Goal: Transaction & Acquisition: Book appointment/travel/reservation

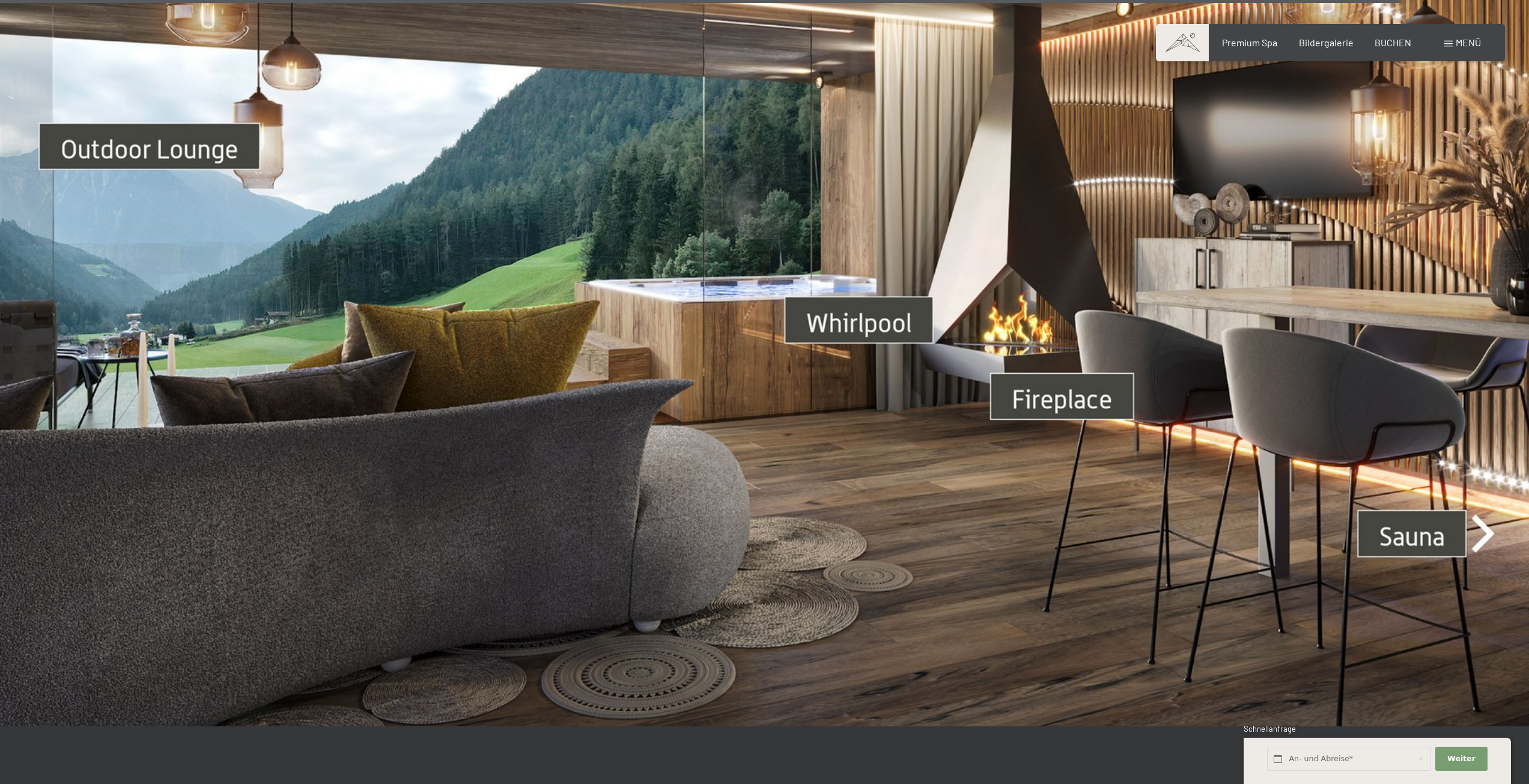
scroll to position [5887, 0]
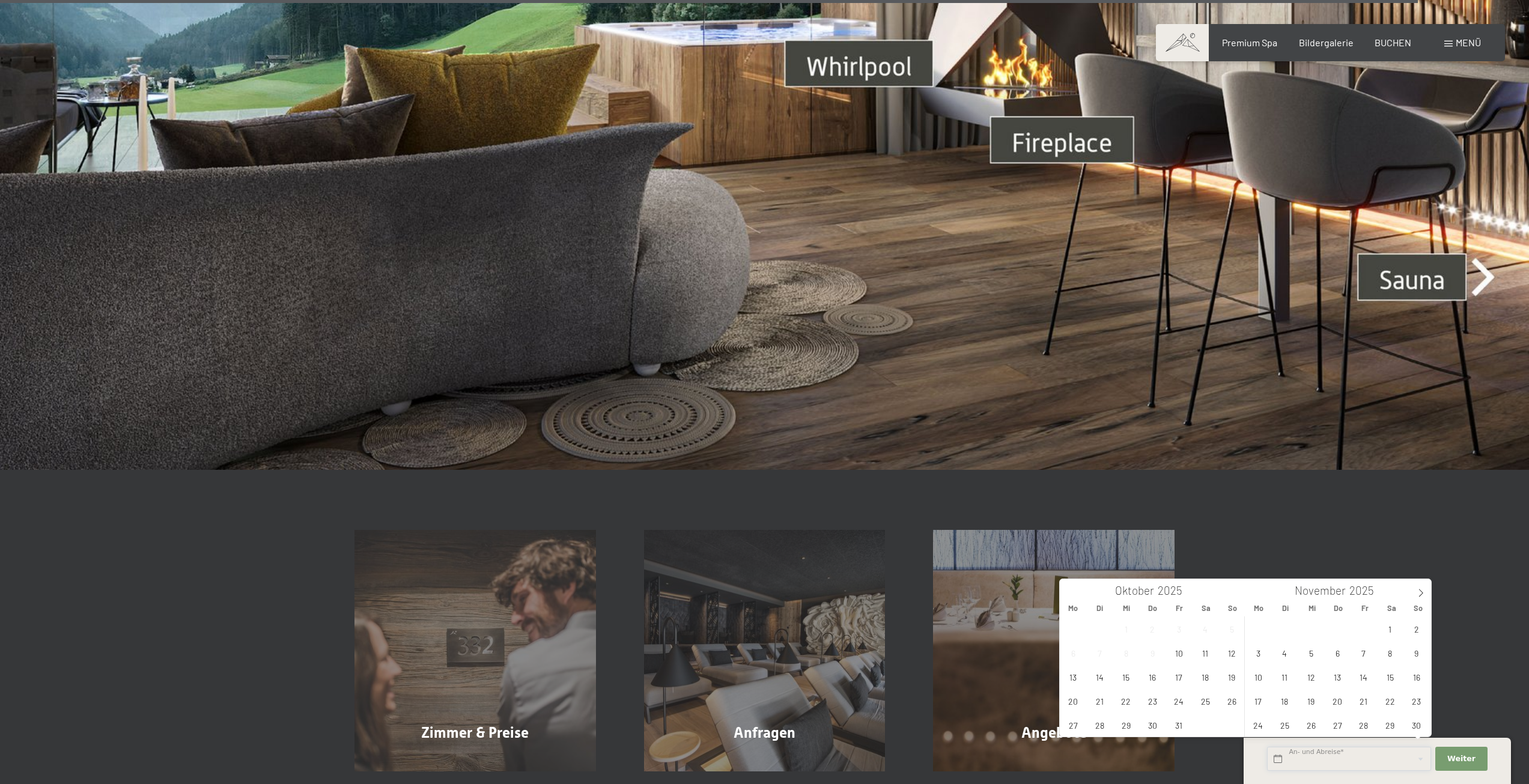
click at [1310, 756] on input "text" at bounding box center [1350, 759] width 164 height 25
click at [1424, 591] on icon at bounding box center [1421, 593] width 8 height 8
type input "2026"
click at [1424, 591] on icon at bounding box center [1421, 593] width 8 height 8
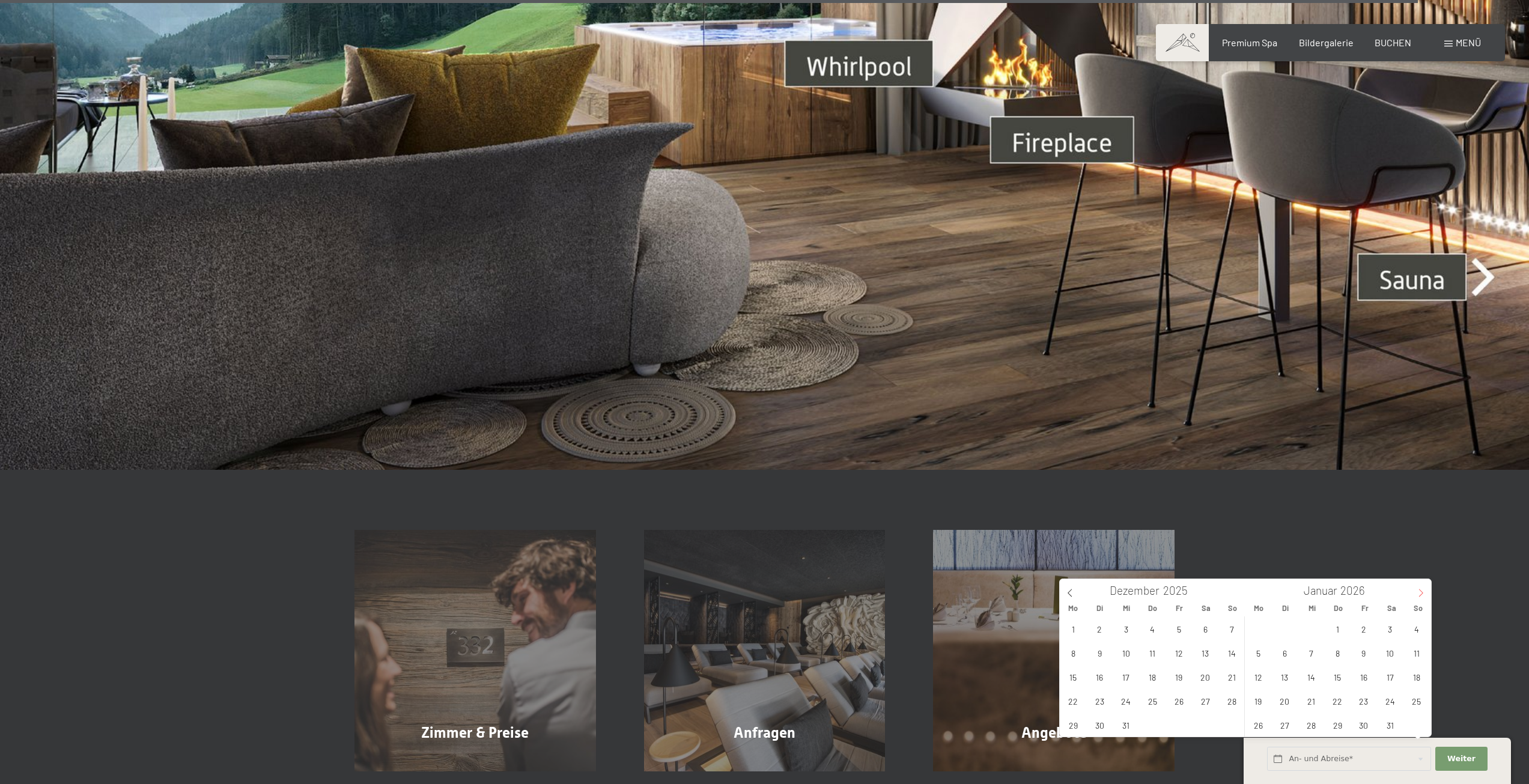
type input "2026"
click at [1202, 723] on span "31" at bounding box center [1205, 725] width 24 height 24
click at [1388, 649] on span "7" at bounding box center [1390, 653] width 24 height 24
type input "Sa. 31.01.2026 - Sa. 07.02.2026"
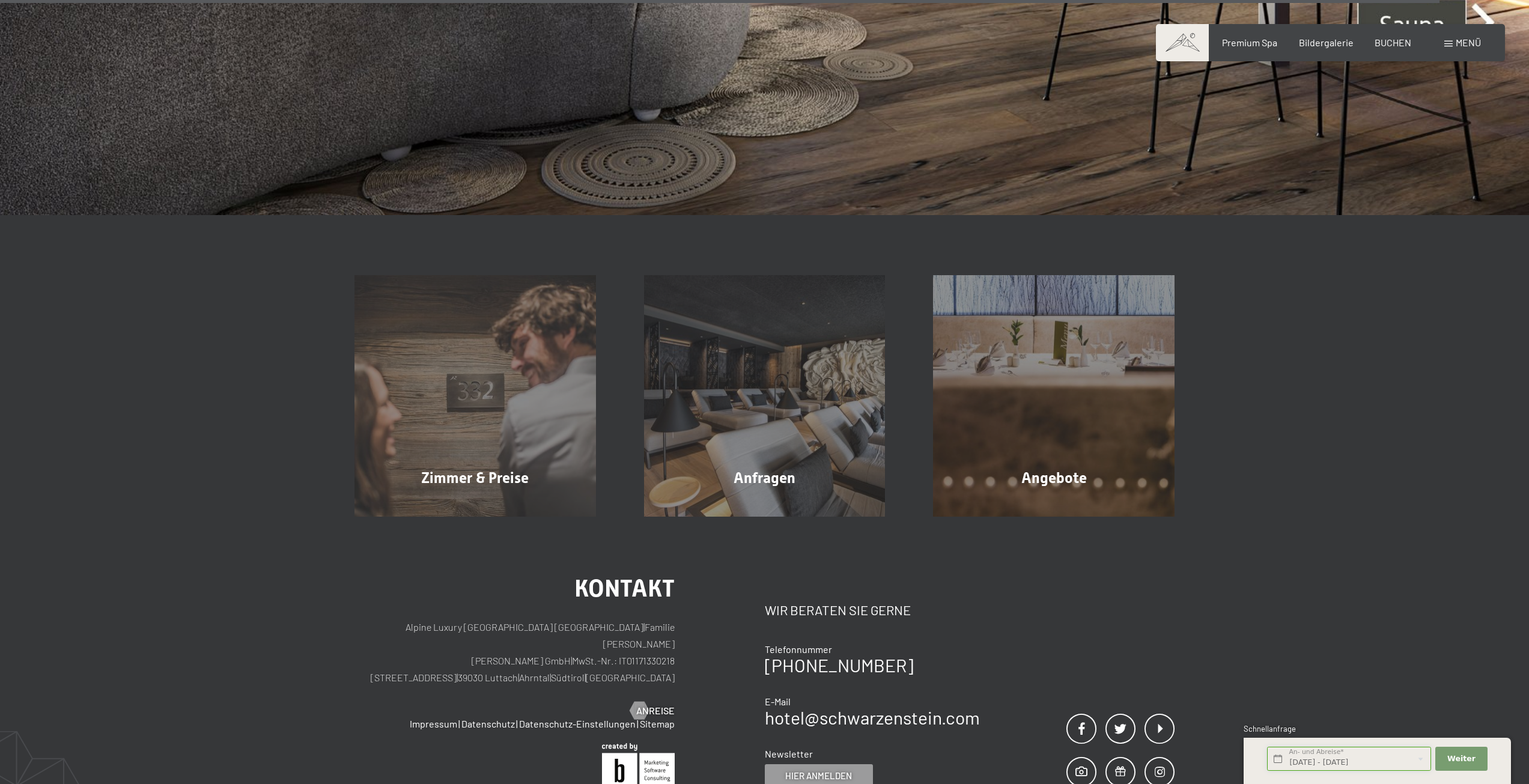
scroll to position [6168, 0]
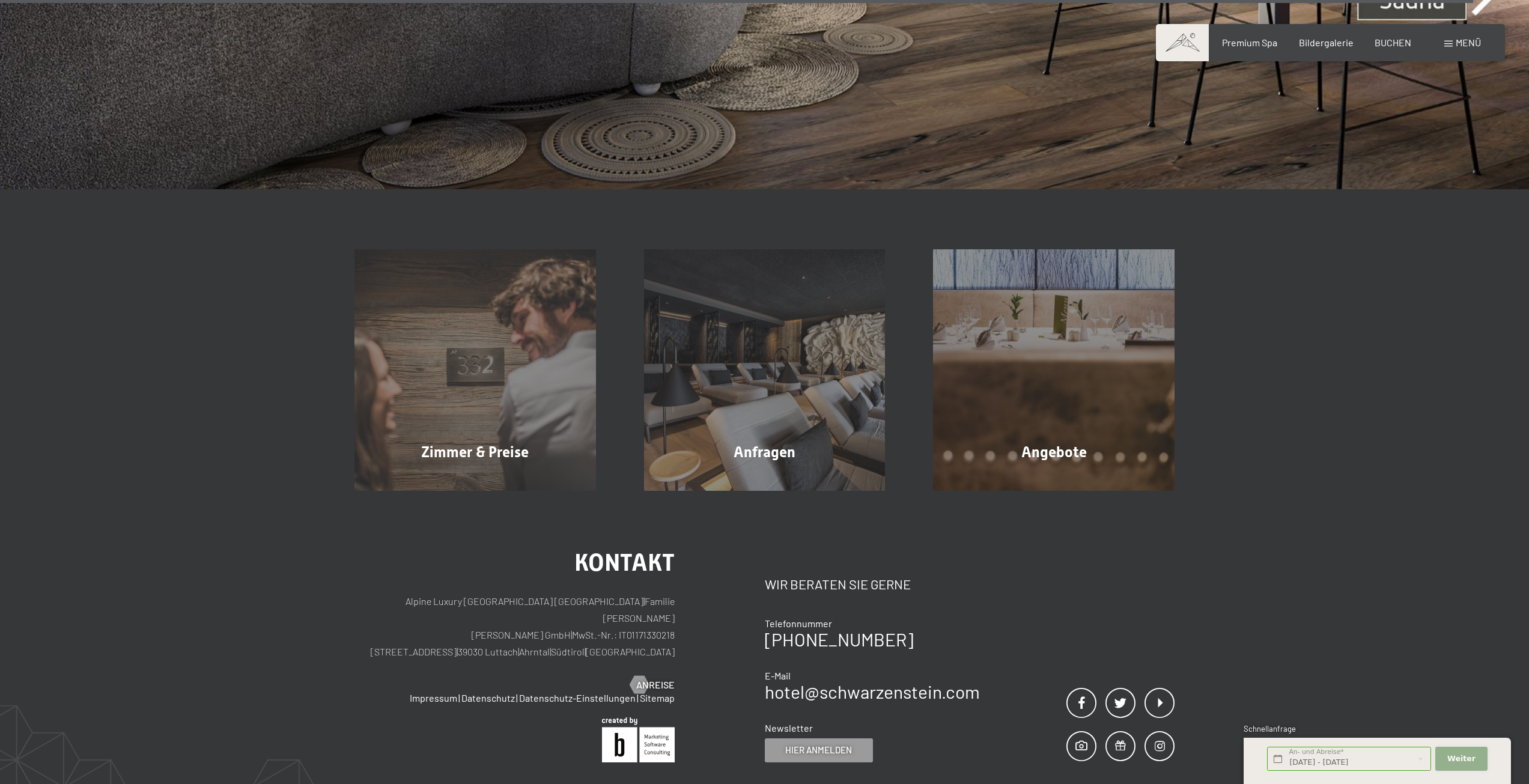
click at [1457, 751] on button "Weiter Adressfelder ausblenden" at bounding box center [1461, 759] width 52 height 25
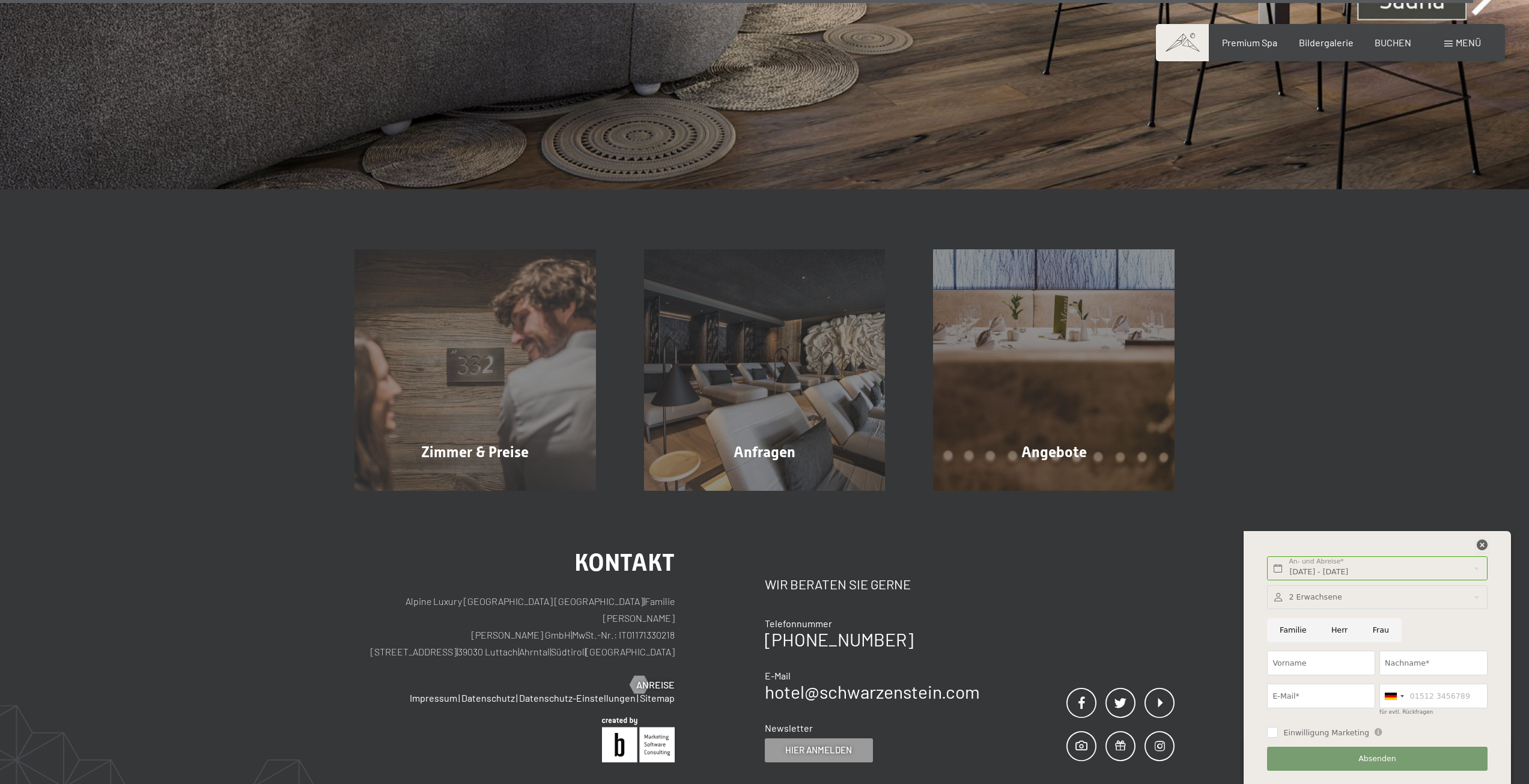
click at [1480, 545] on icon at bounding box center [1482, 544] width 11 height 11
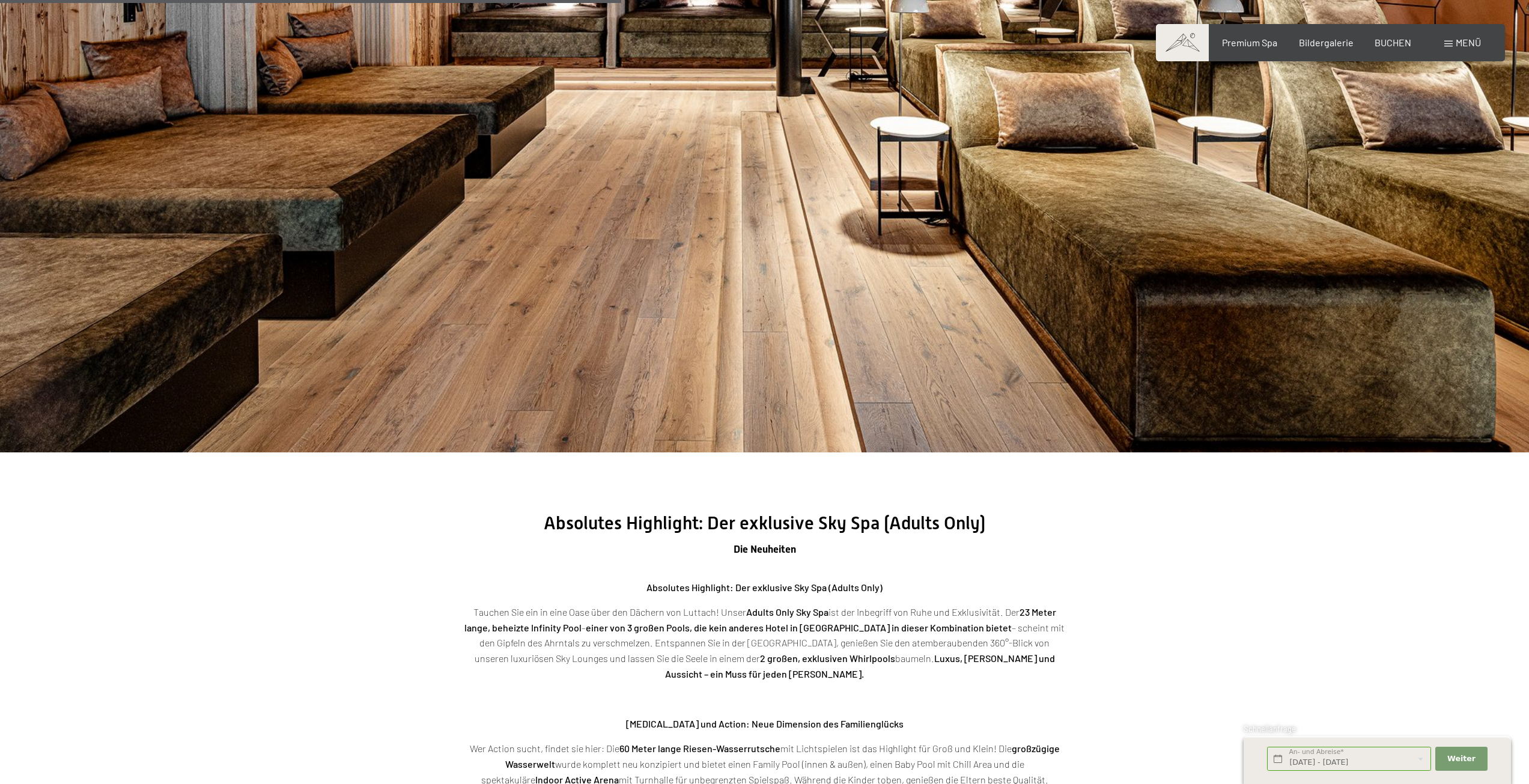
scroll to position [2196, 0]
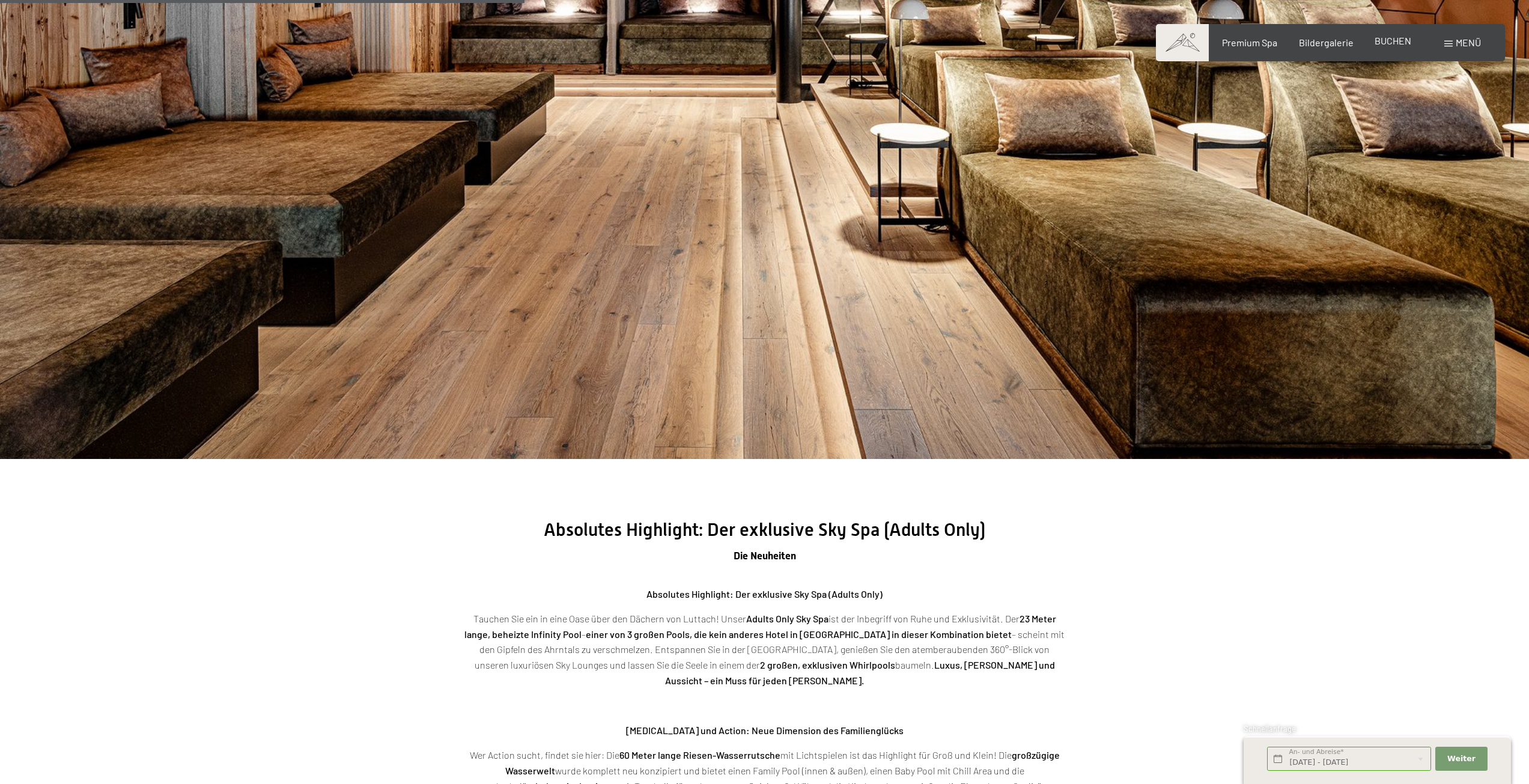
click at [1408, 44] on span "BUCHEN" at bounding box center [1393, 40] width 37 height 12
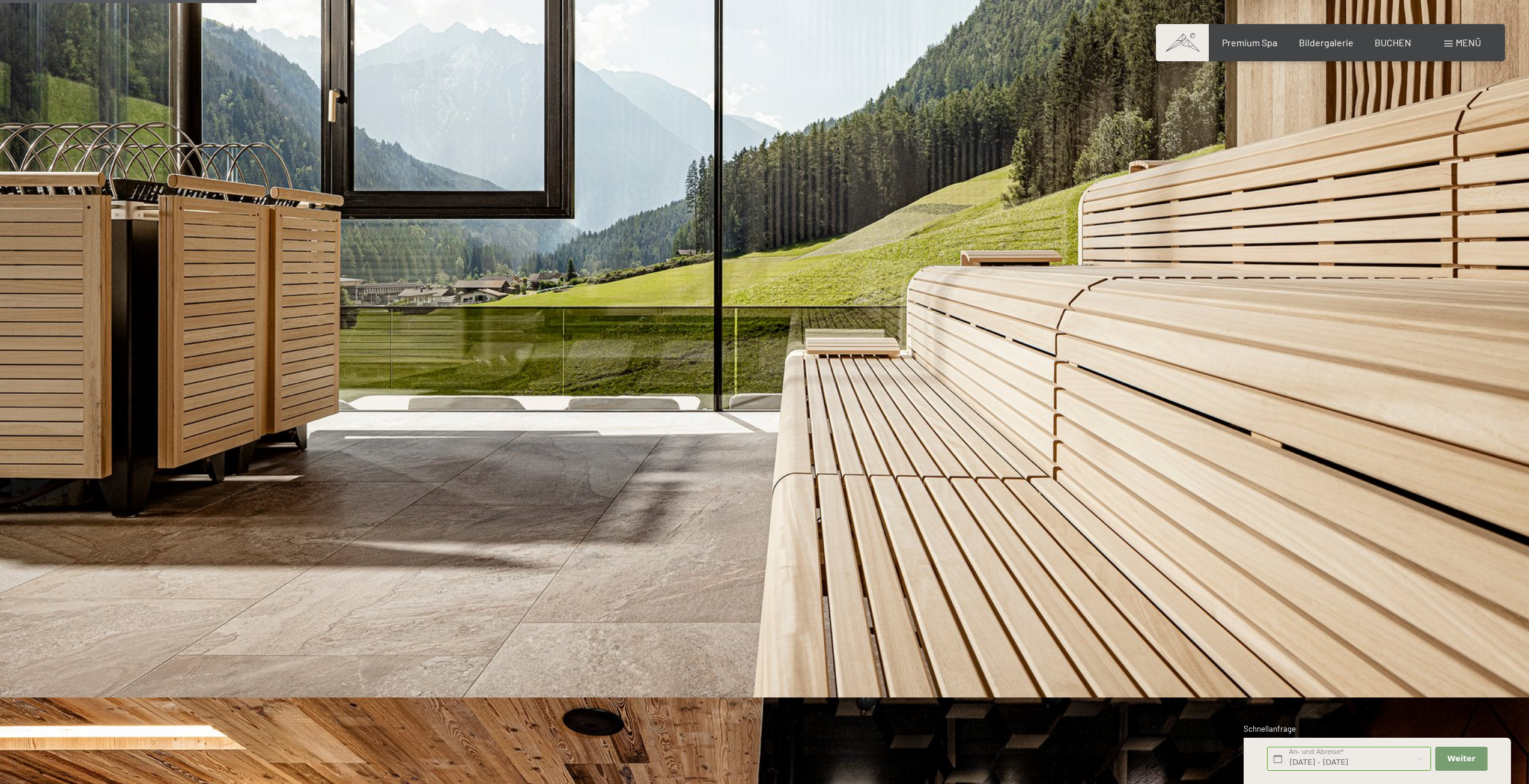
scroll to position [1074, 0]
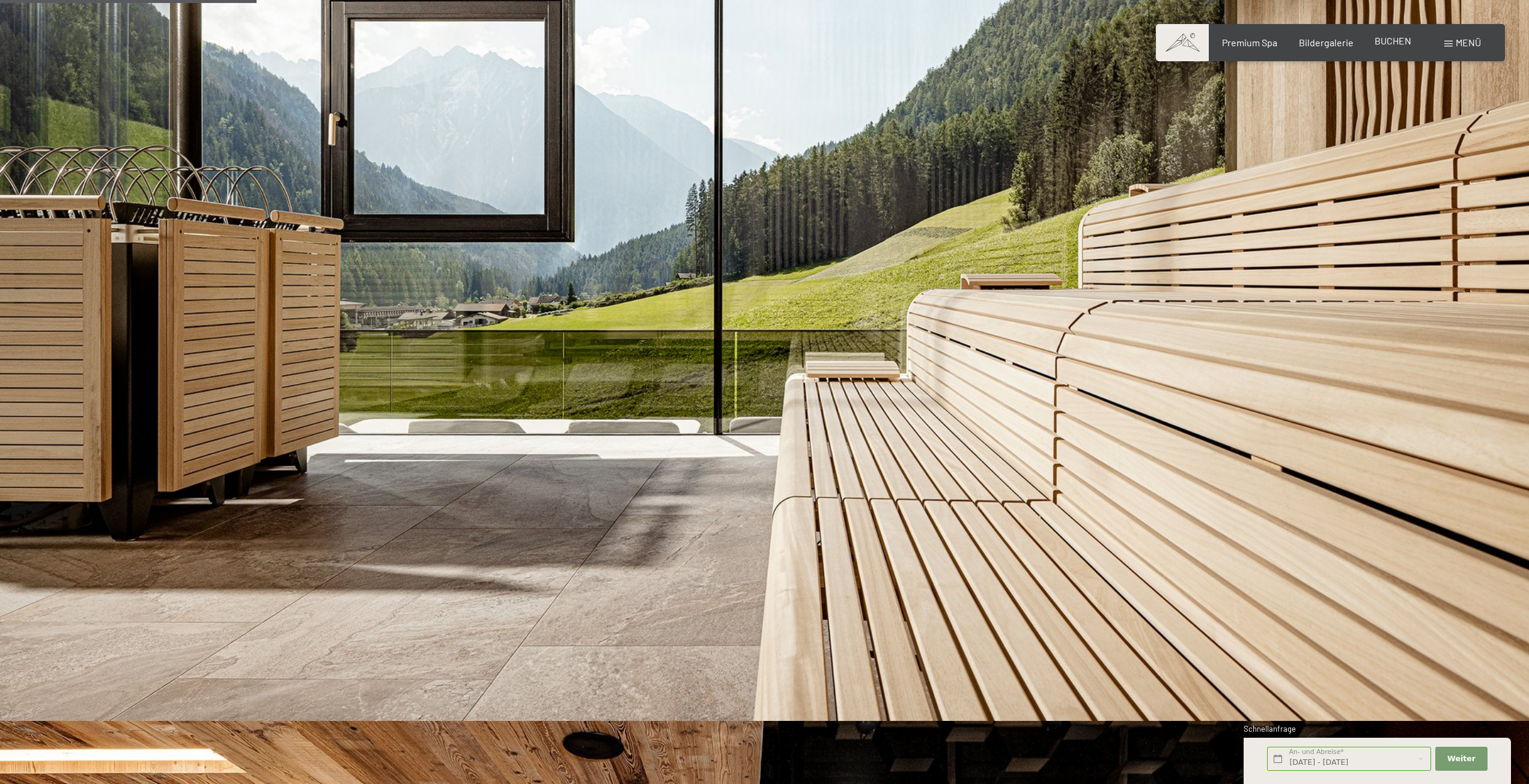
click at [1407, 39] on span "BUCHEN" at bounding box center [1393, 40] width 37 height 12
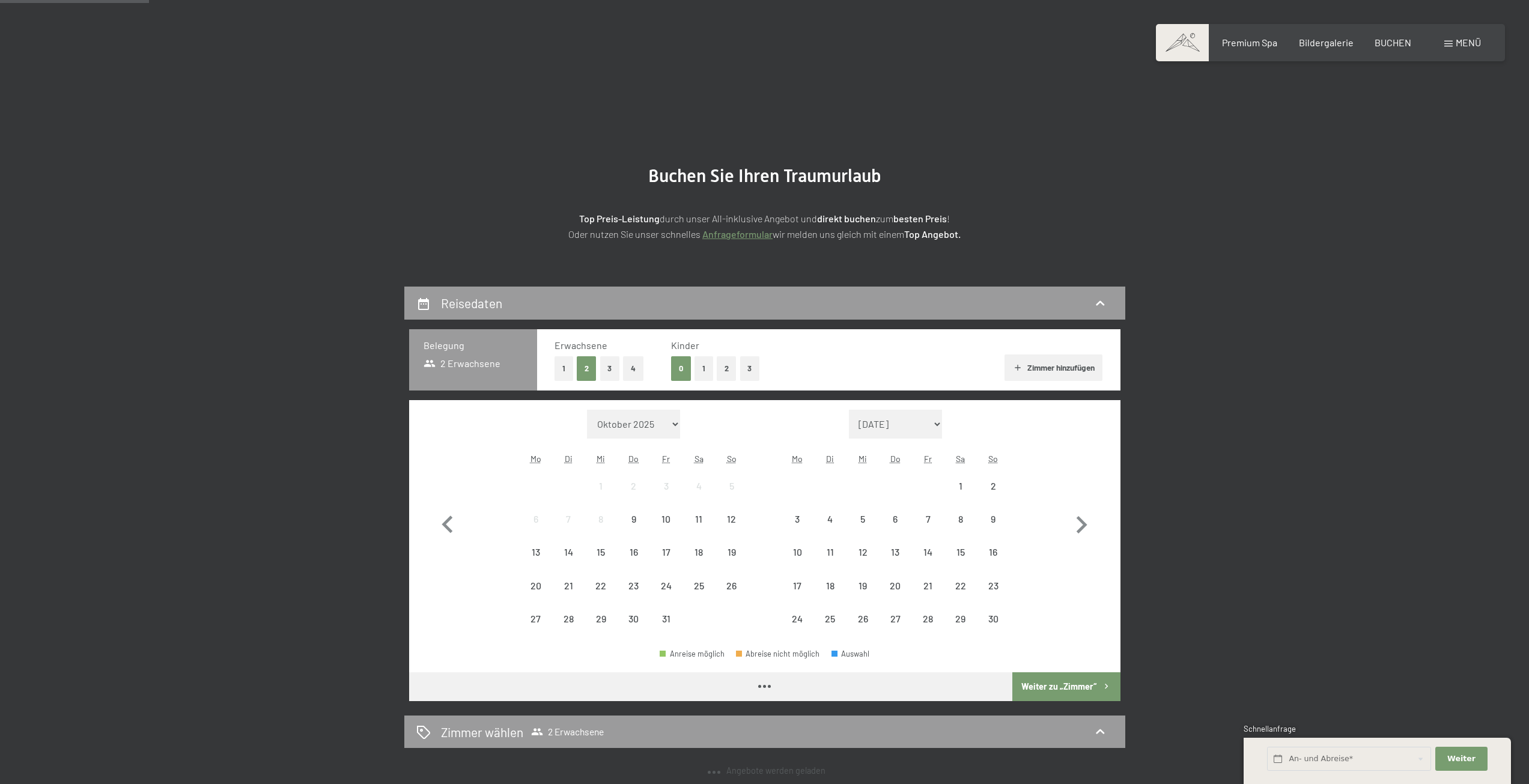
scroll to position [140, 0]
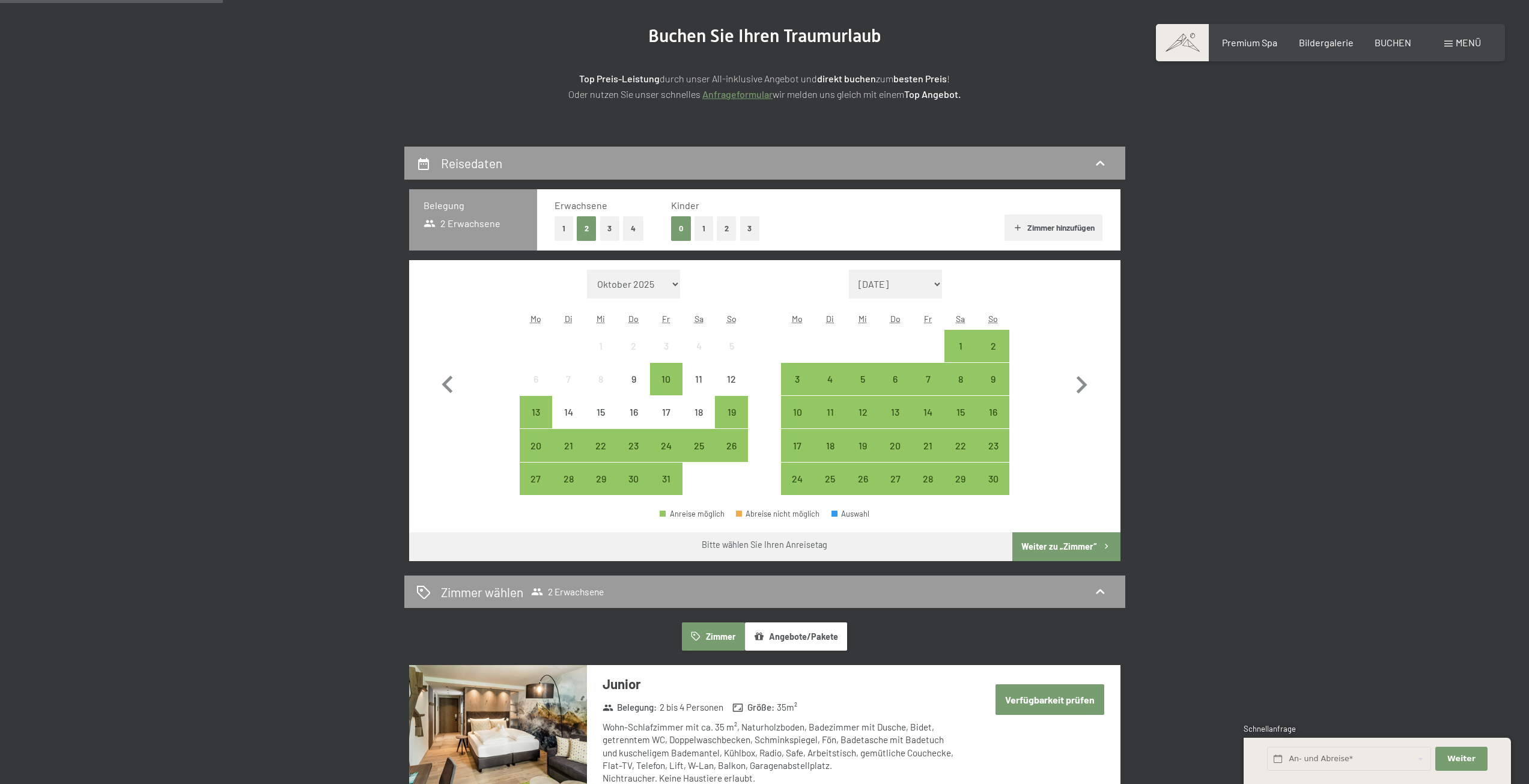
click at [631, 223] on button "4" at bounding box center [633, 228] width 21 height 25
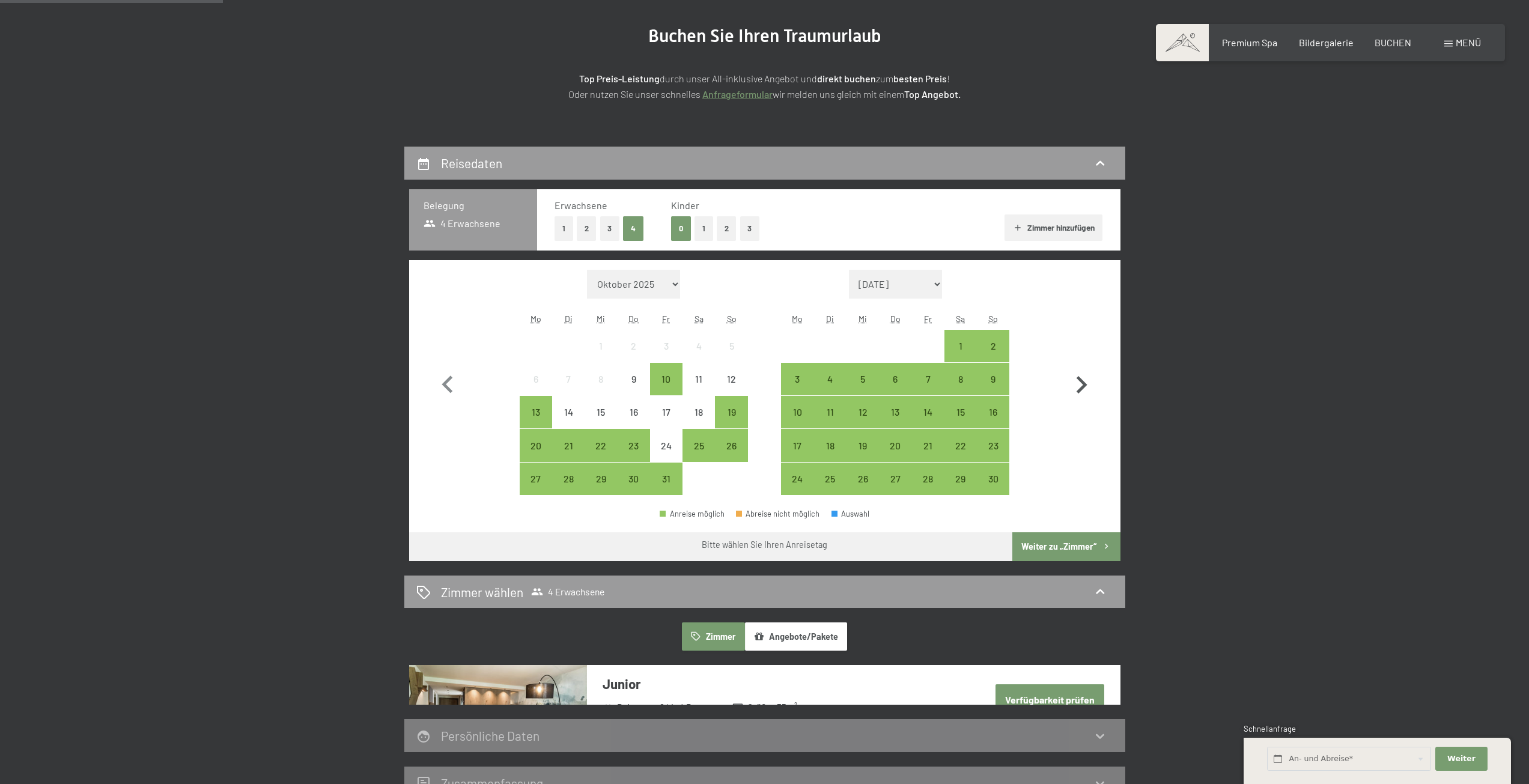
click at [1081, 380] on icon "button" at bounding box center [1082, 385] width 11 height 17
select select "2025-11-01"
select select "2025-12-01"
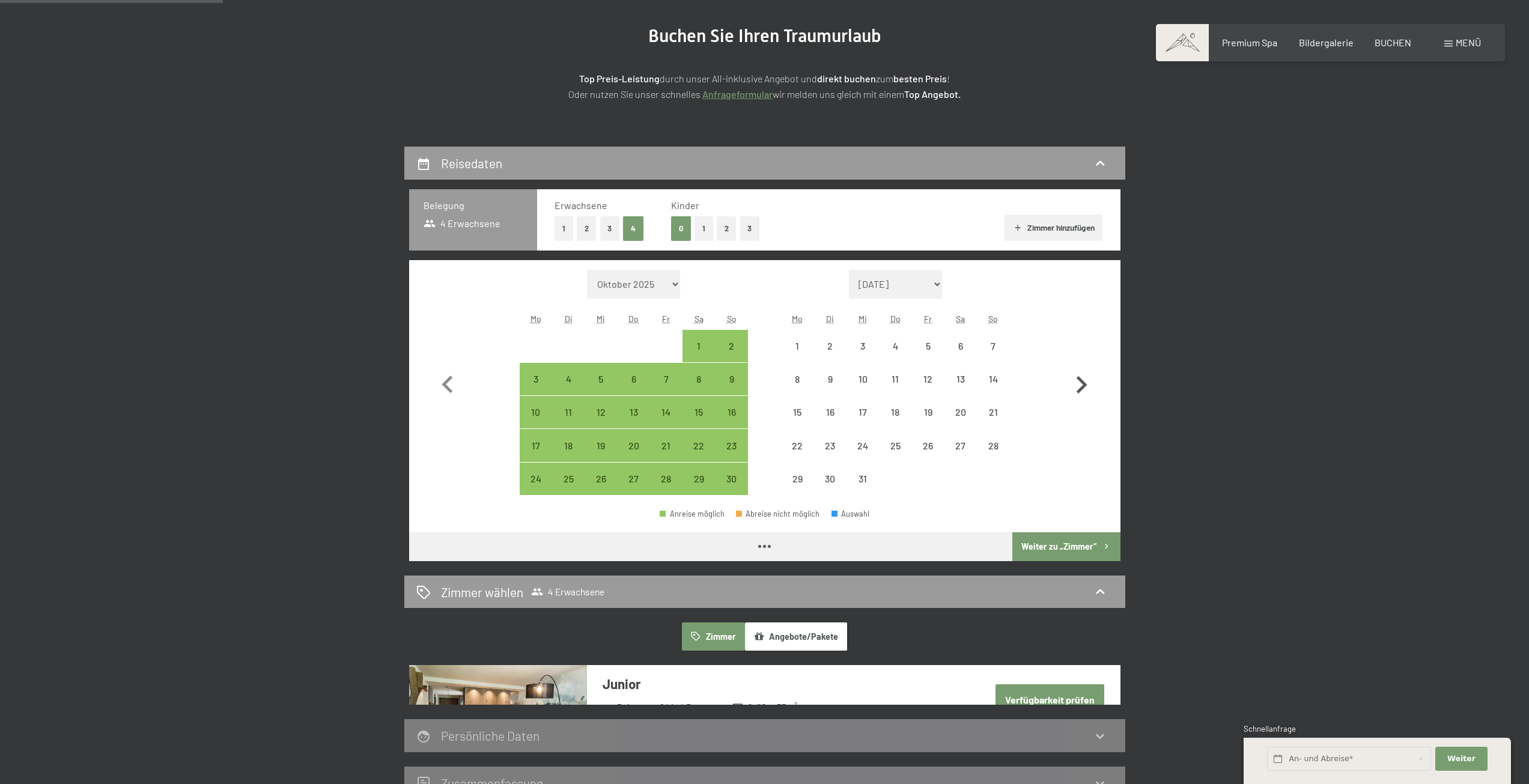
select select "2025-11-01"
select select "2025-12-01"
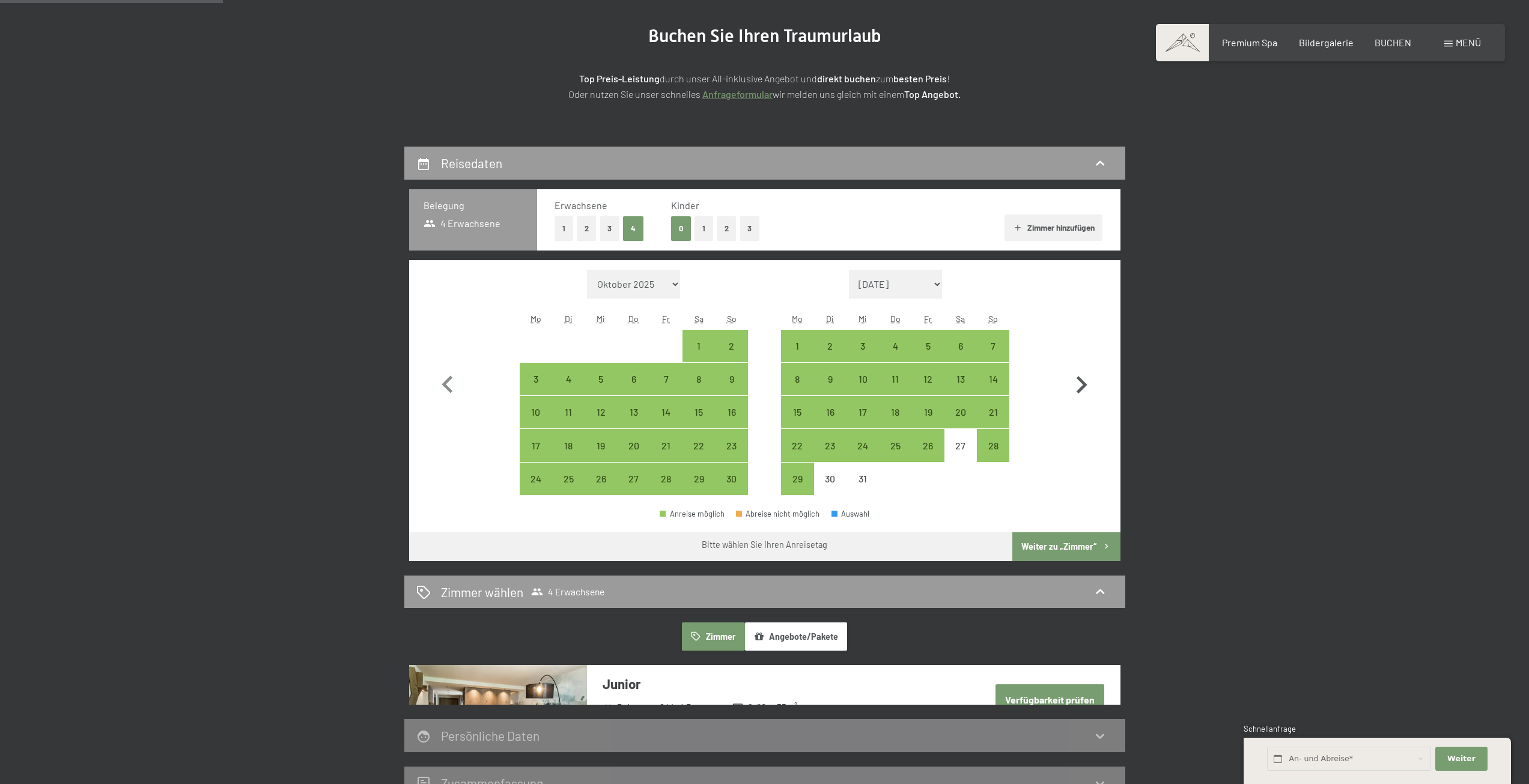
click at [1081, 380] on icon "button" at bounding box center [1082, 385] width 11 height 17
select select "2025-12-01"
select select "2026-01-01"
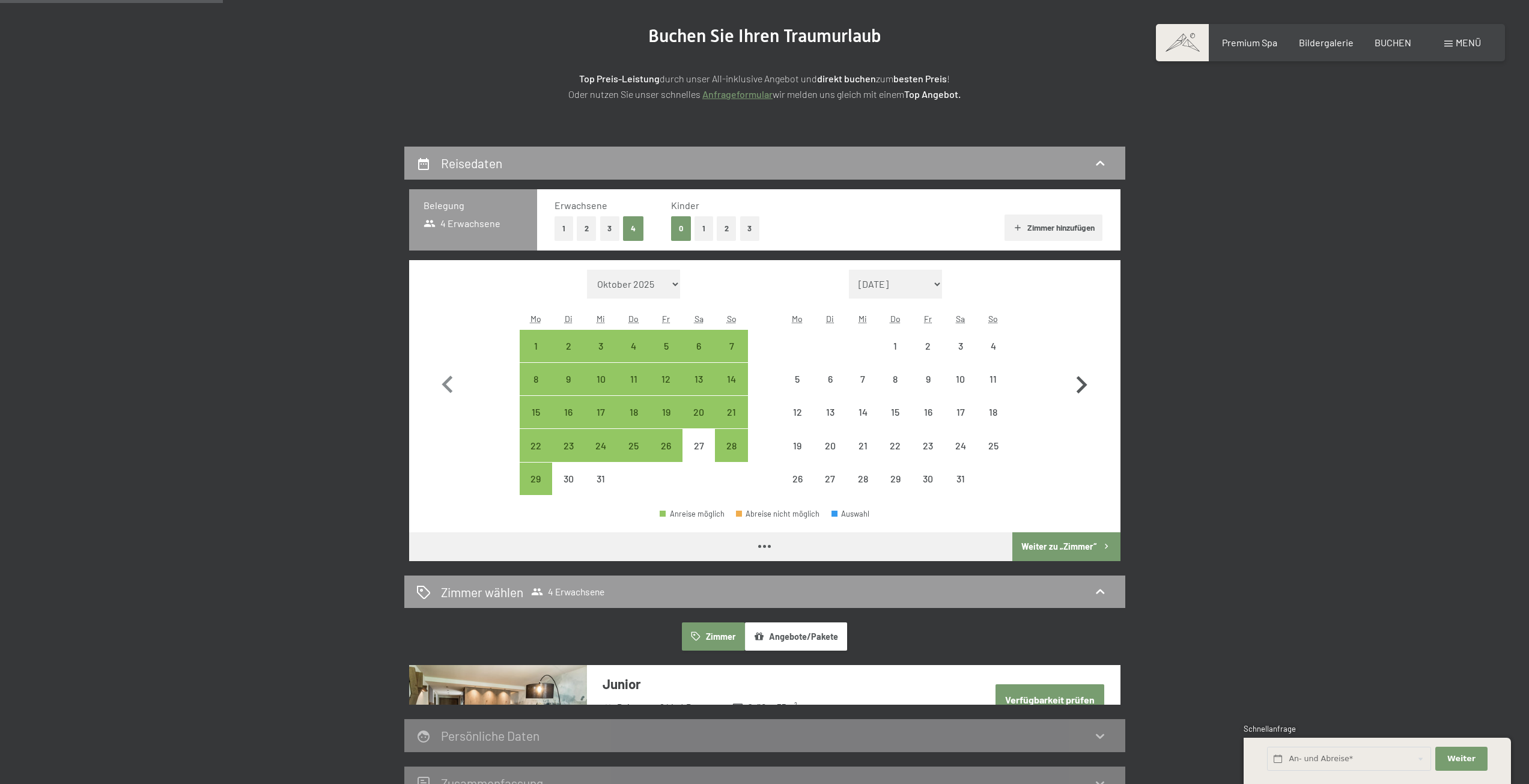
select select "2025-12-01"
select select "2026-01-01"
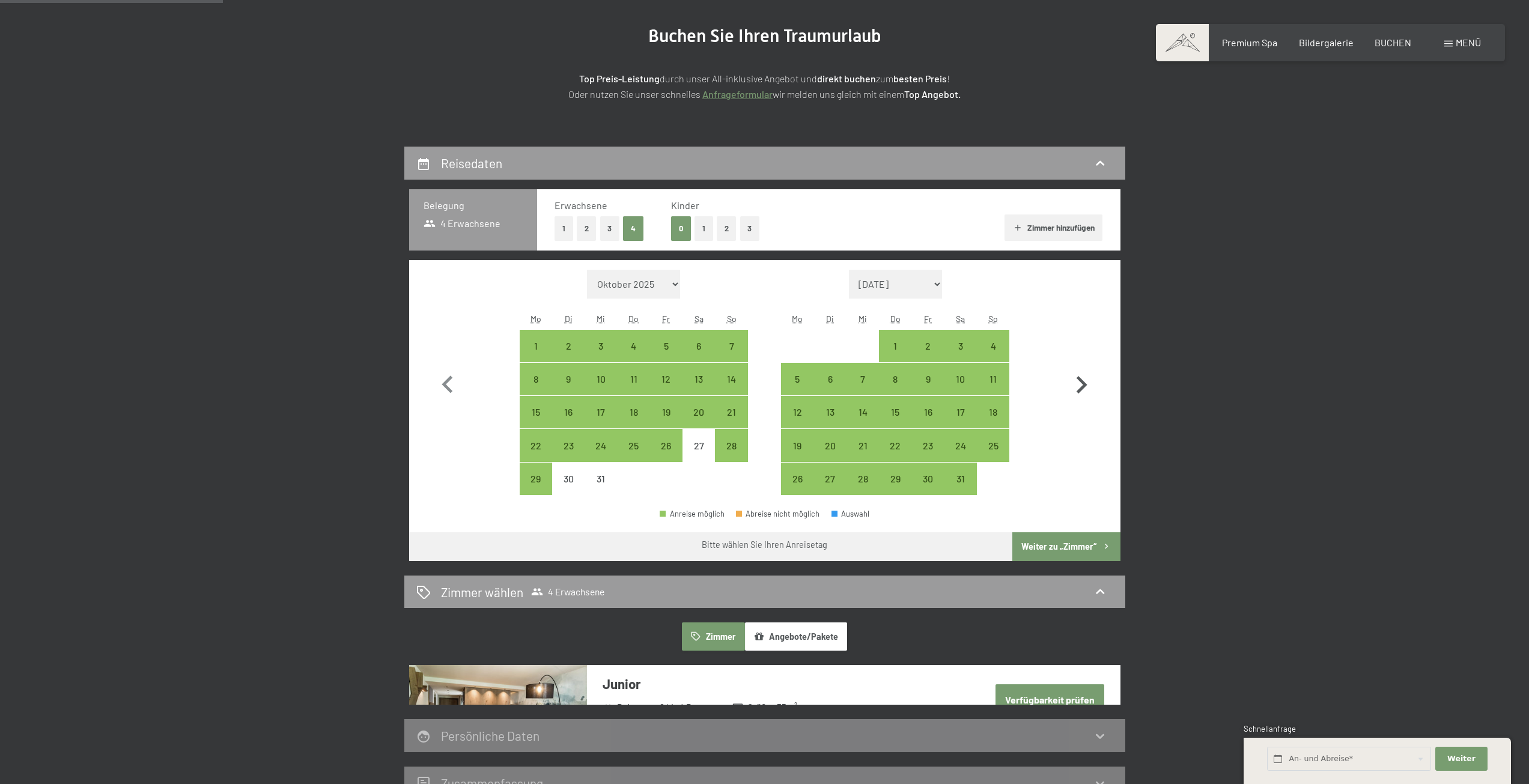
click at [1081, 380] on icon "button" at bounding box center [1082, 385] width 11 height 17
select select "2026-01-01"
select select "2026-02-01"
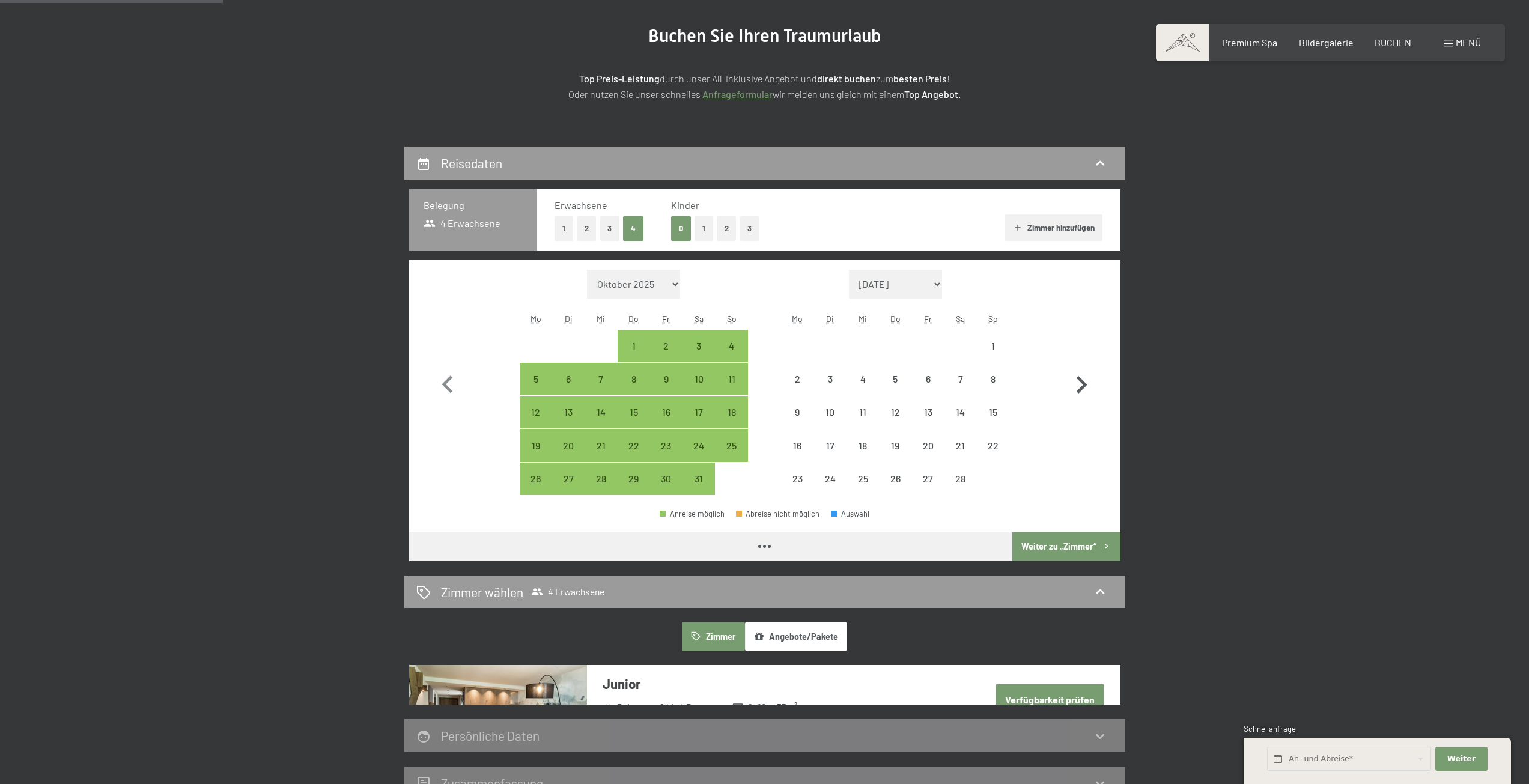
select select "2026-01-01"
select select "2026-02-01"
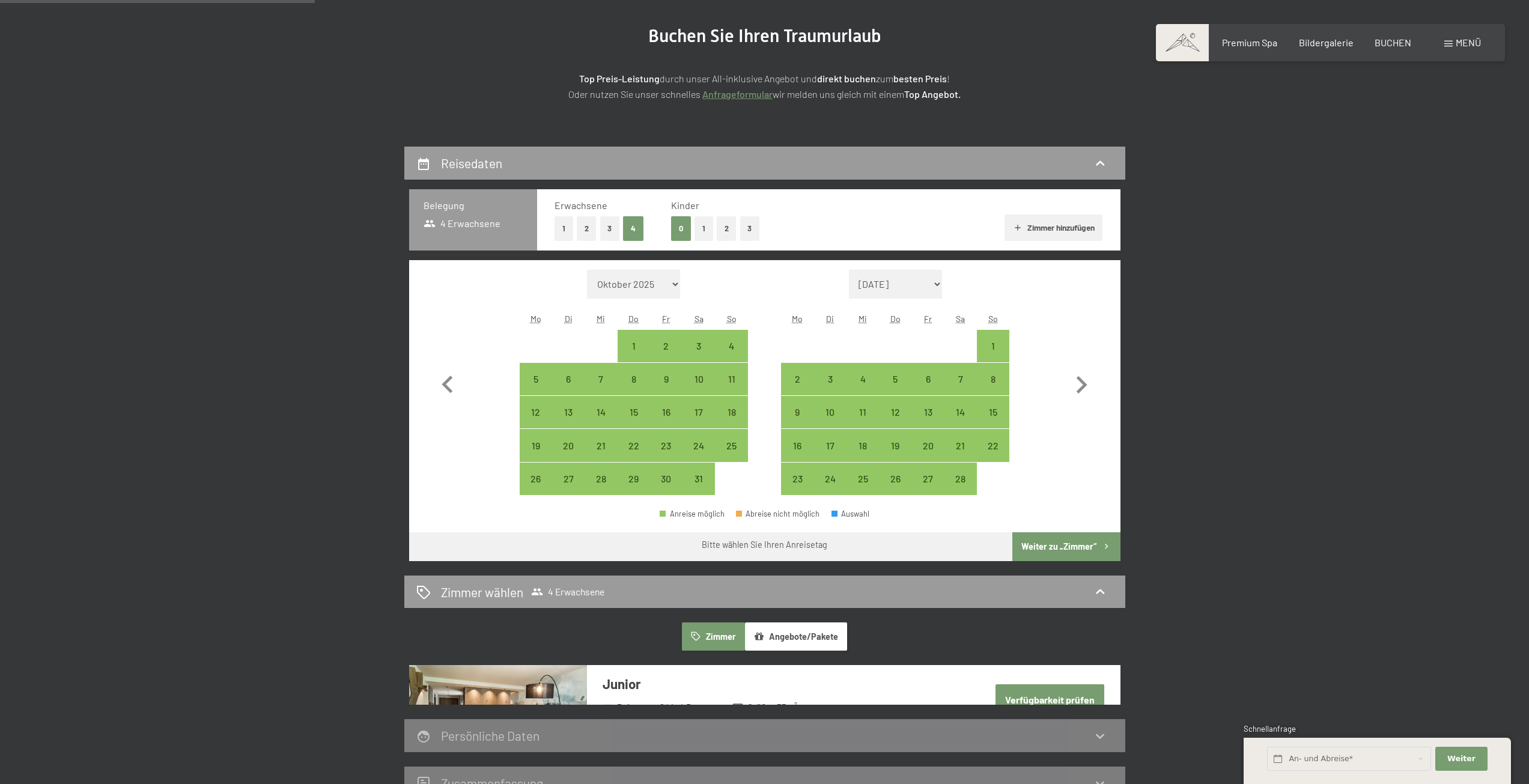
scroll to position [421, 0]
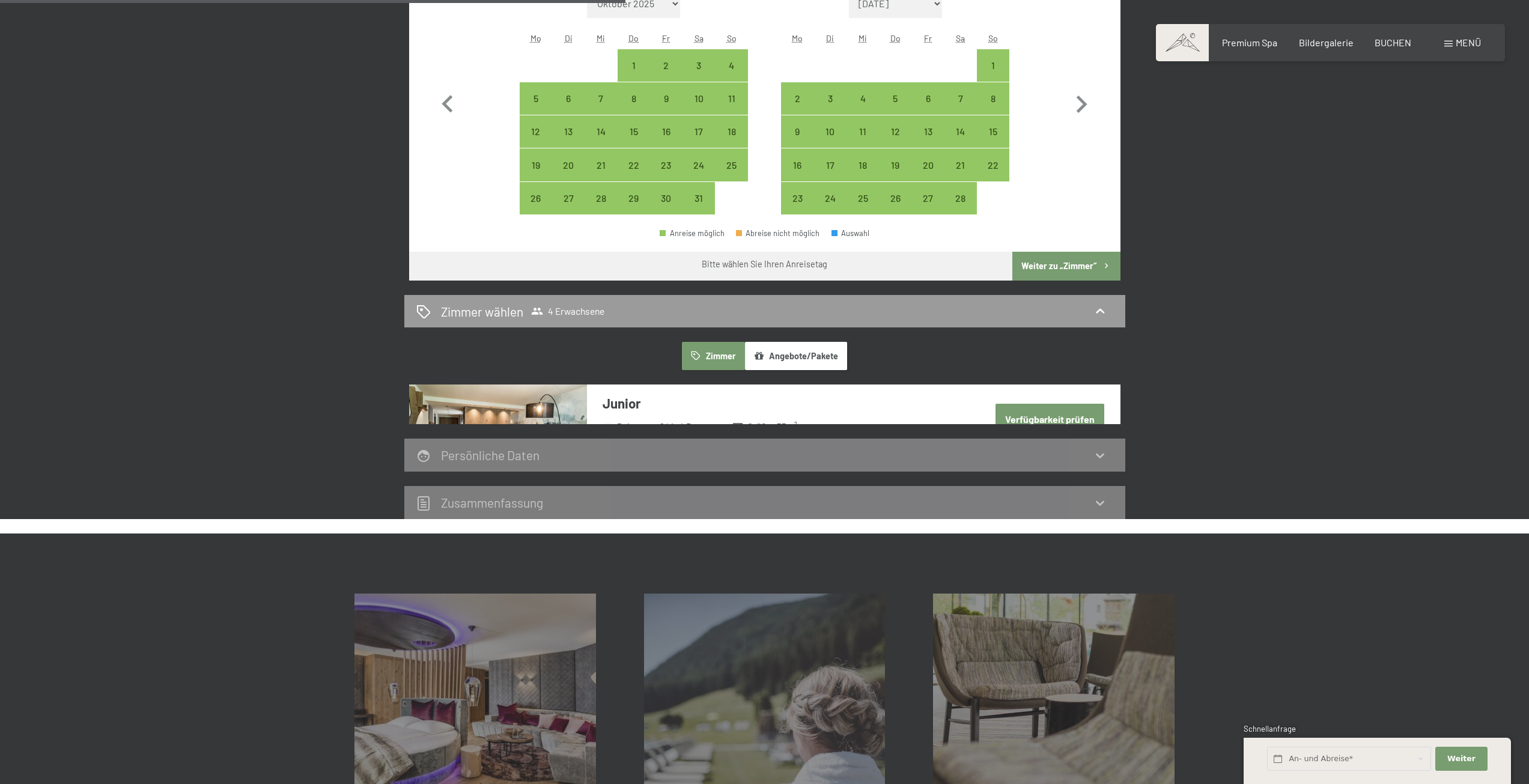
click at [1074, 261] on button "Weiter zu „Zimmer“" at bounding box center [1066, 265] width 108 height 29
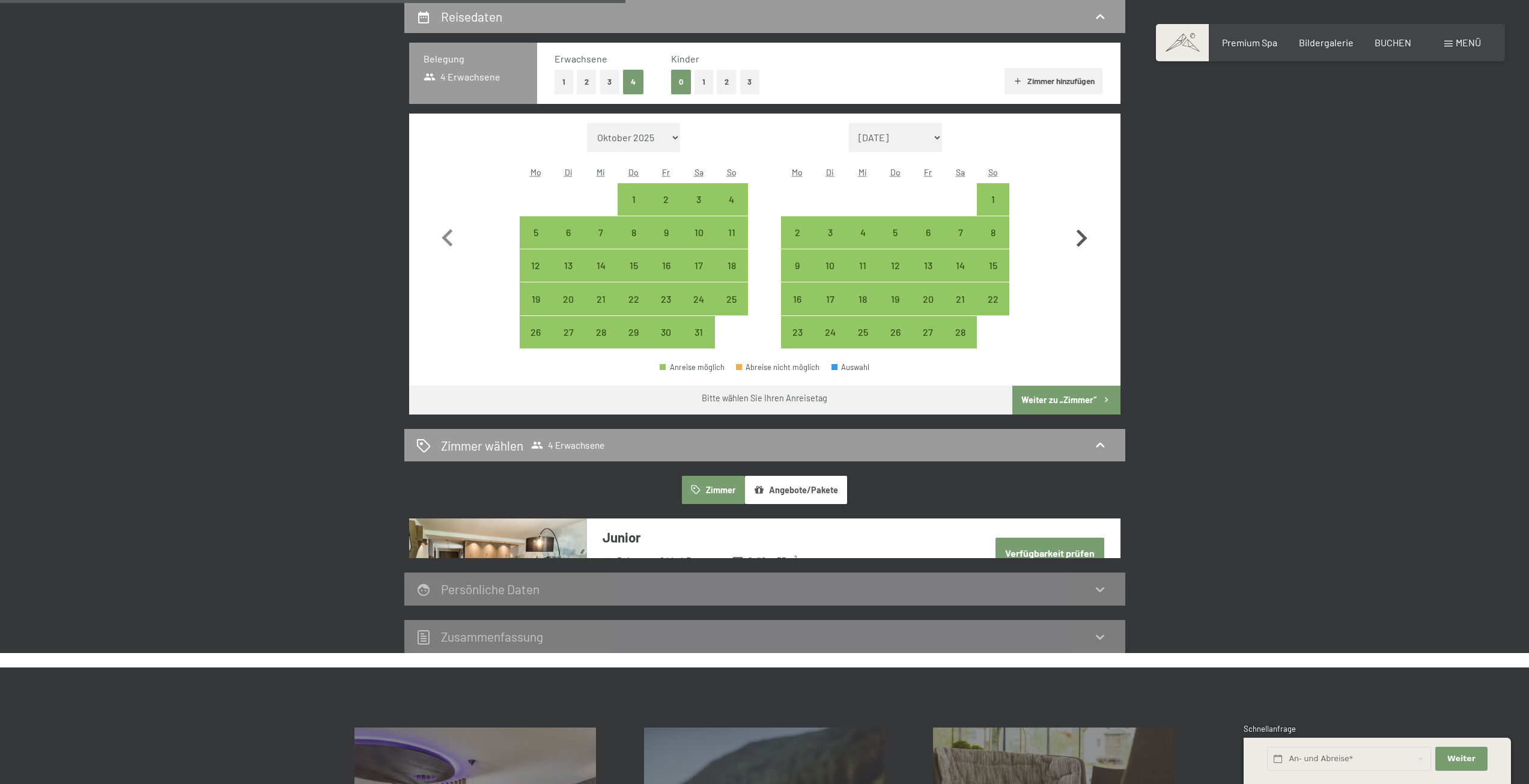
select select "2026-01-01"
select select "2026-02-01"
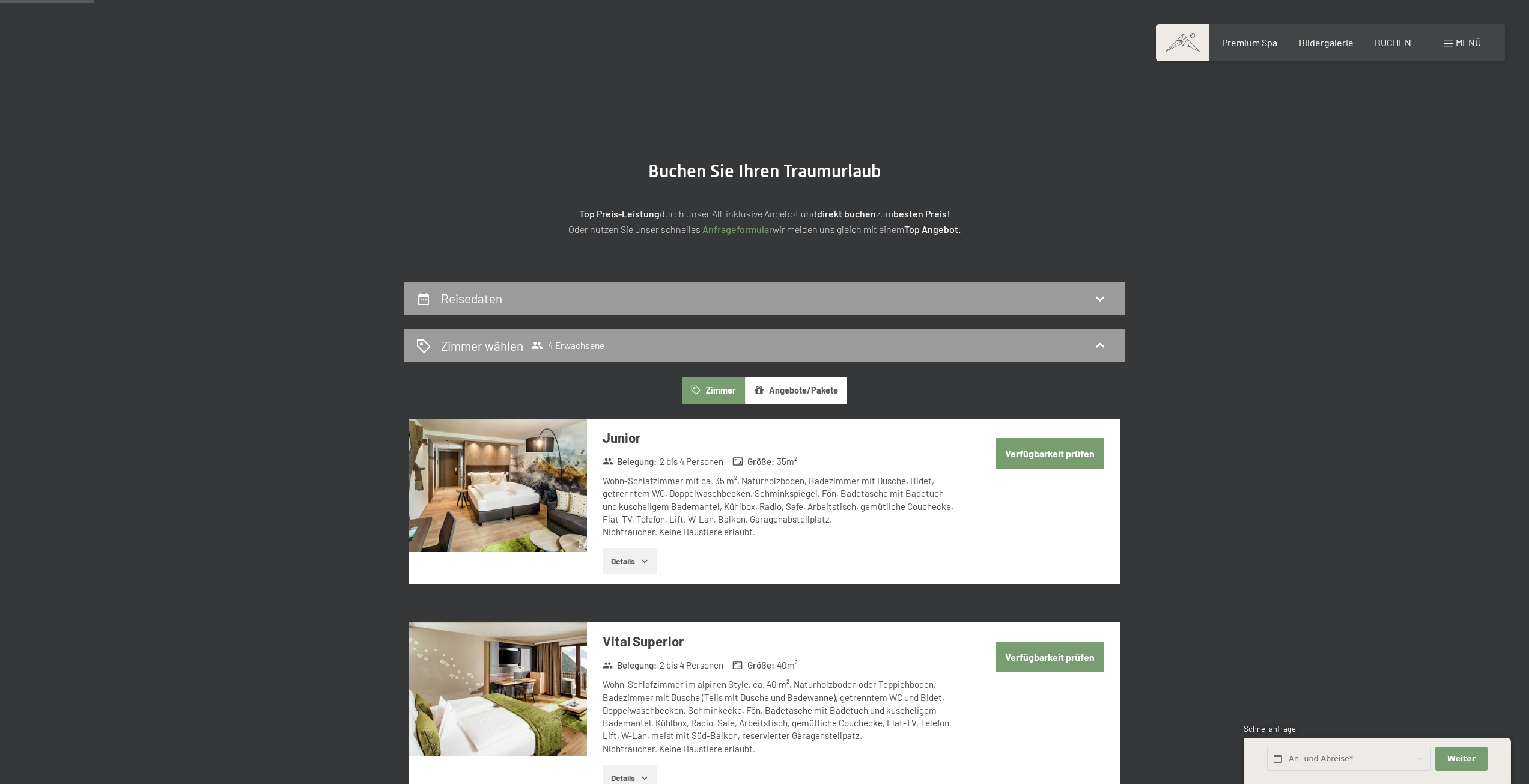
scroll to position [0, 0]
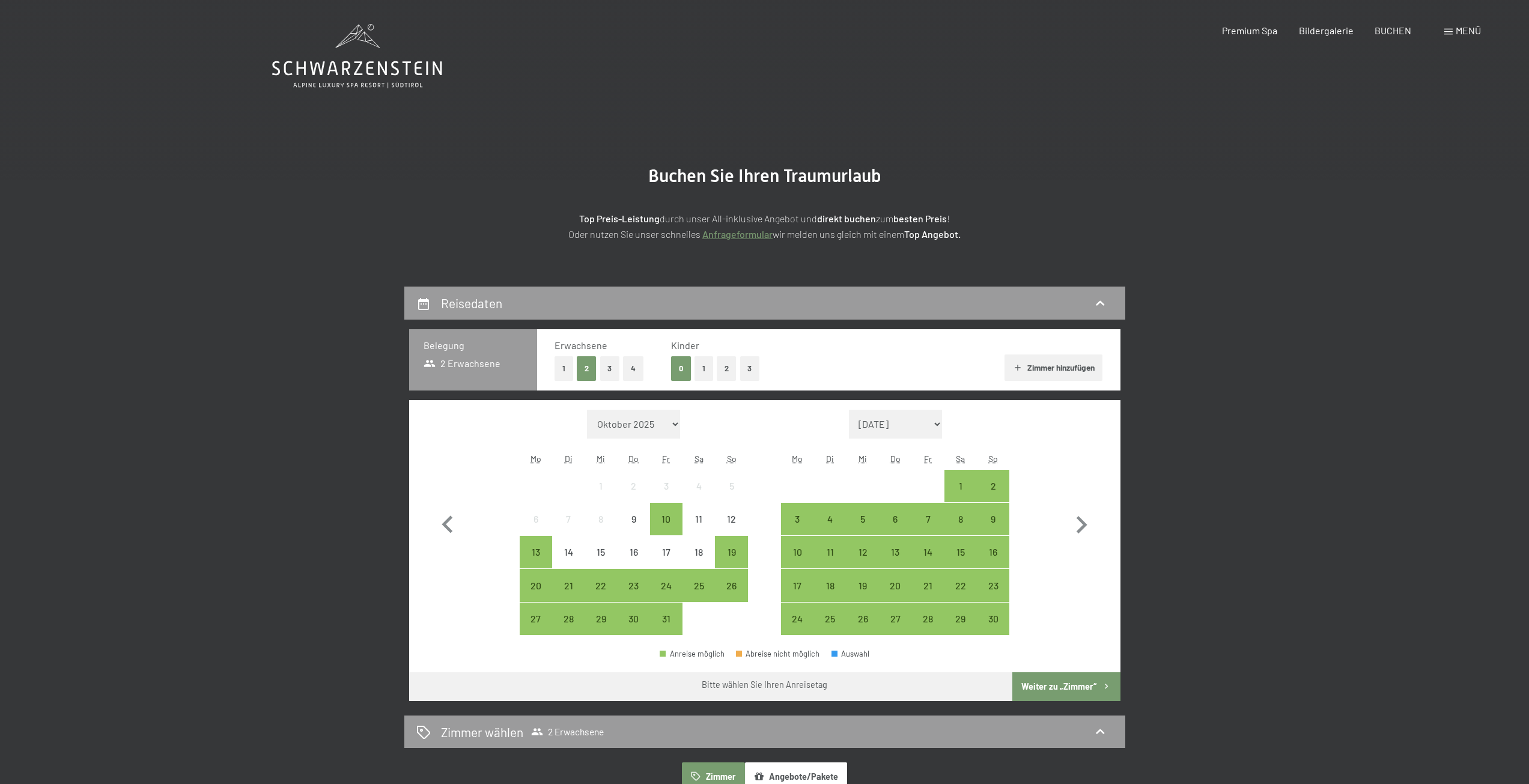
click at [1035, 365] on button "Zimmer hinzufügen" at bounding box center [1053, 367] width 98 height 26
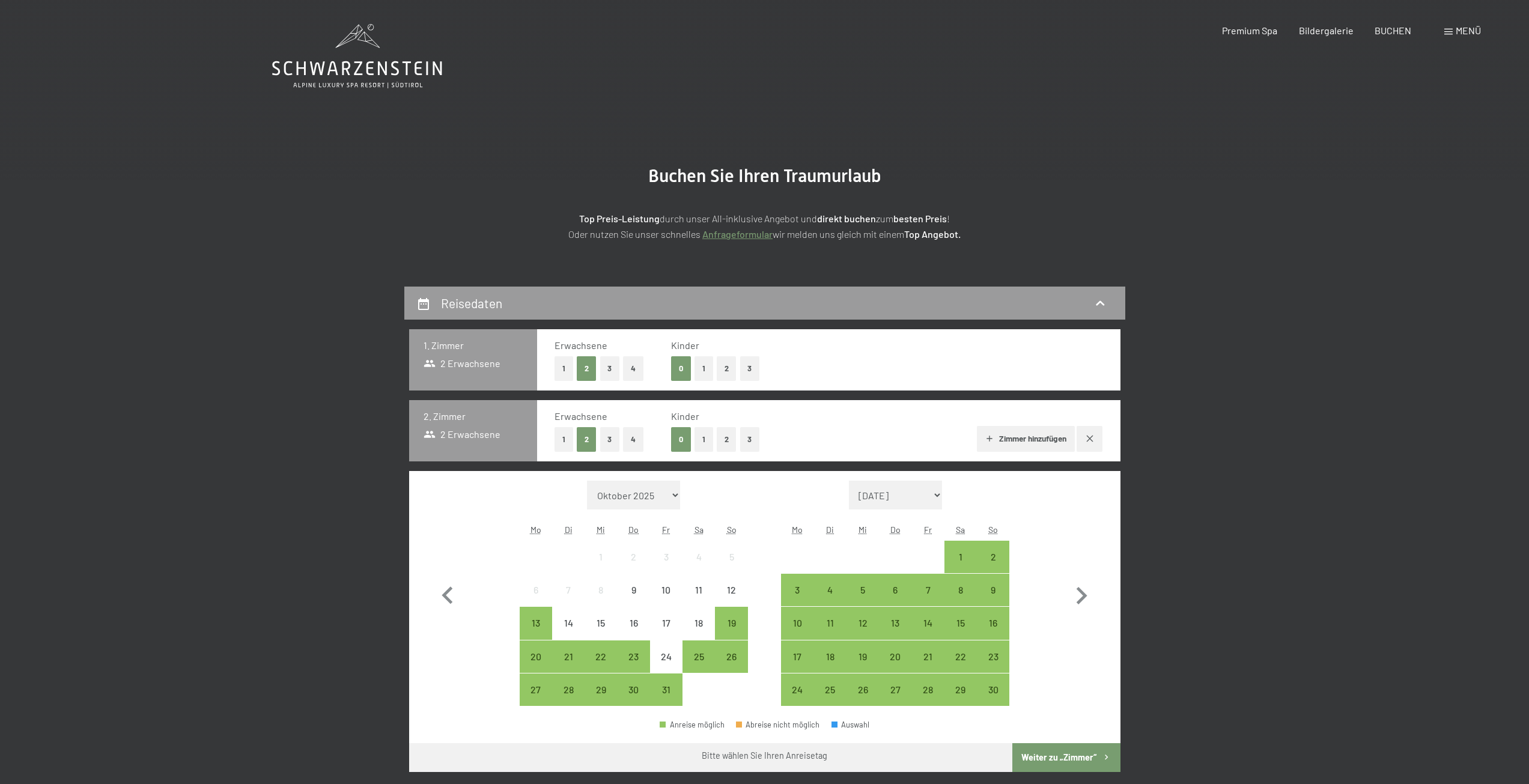
click at [1035, 365] on div "Erwachsene 1 2 3 4 Kinder 0 1 2 3" at bounding box center [829, 359] width 548 height 42
click at [1024, 436] on button "Zimmer hinzufügen" at bounding box center [1026, 439] width 98 height 26
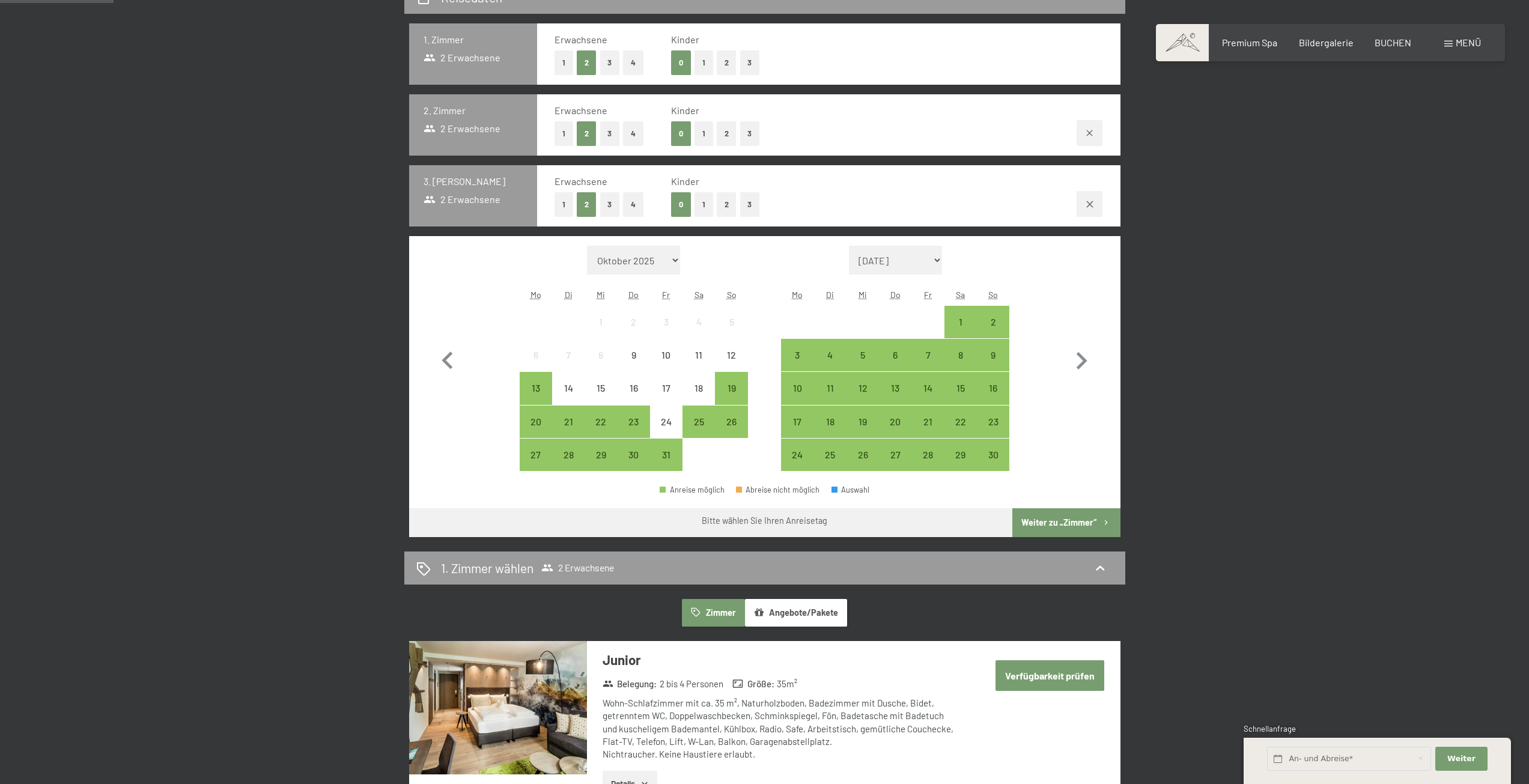
scroll to position [280, 0]
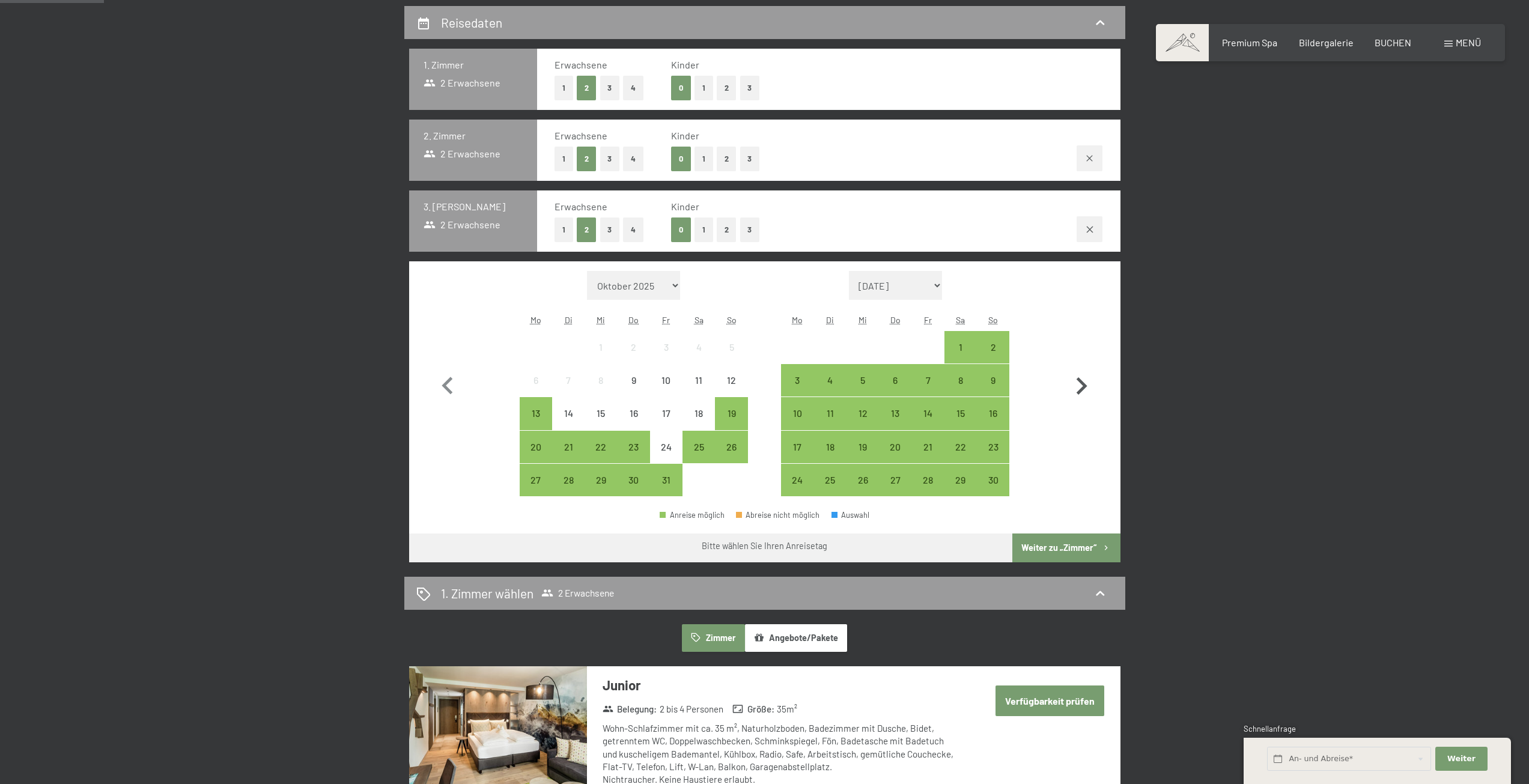
click at [1084, 376] on icon "button" at bounding box center [1082, 386] width 35 height 35
select select "2025-11-01"
select select "2025-12-01"
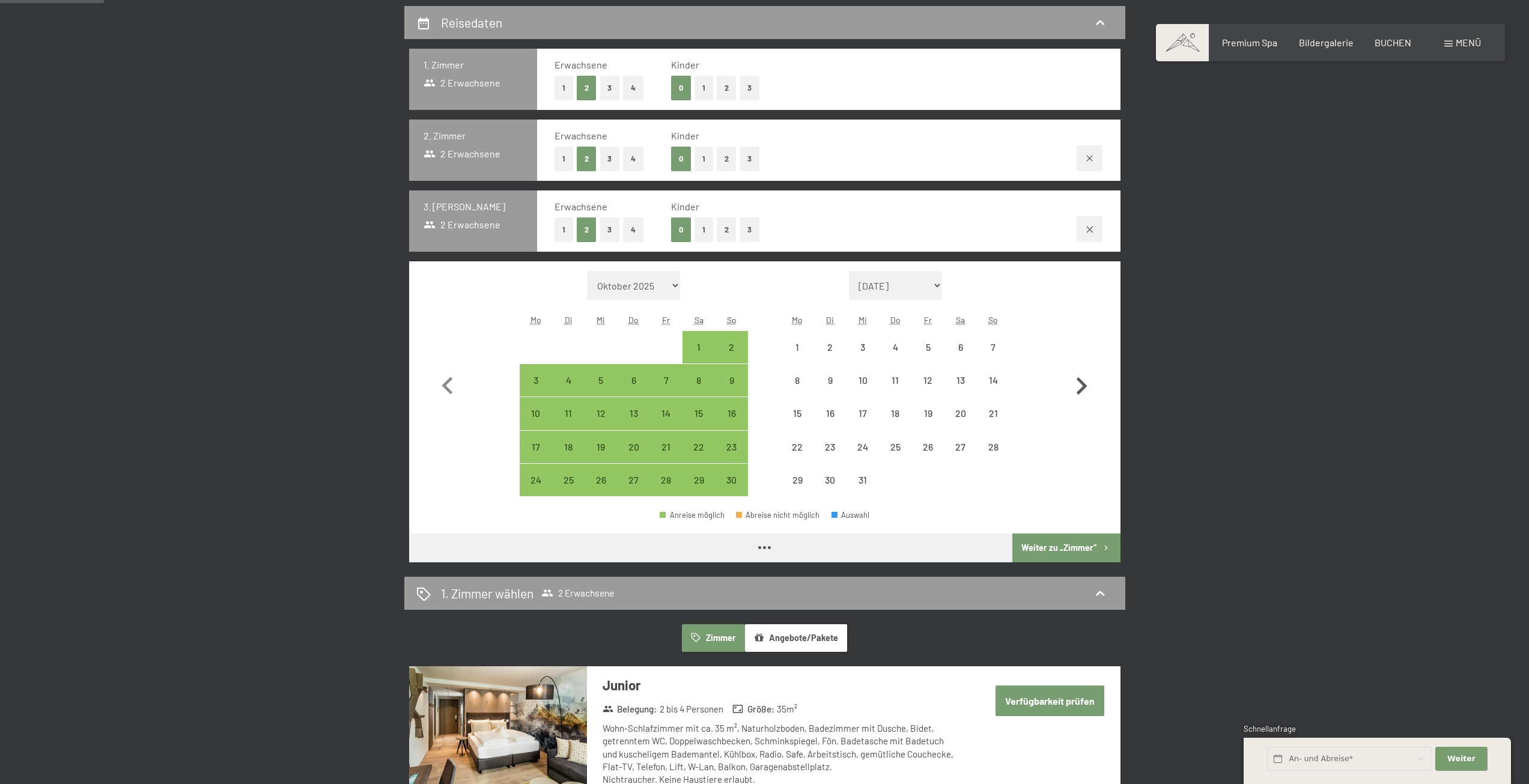
click at [1084, 376] on icon "button" at bounding box center [1082, 386] width 35 height 35
select select "2025-12-01"
select select "2026-01-01"
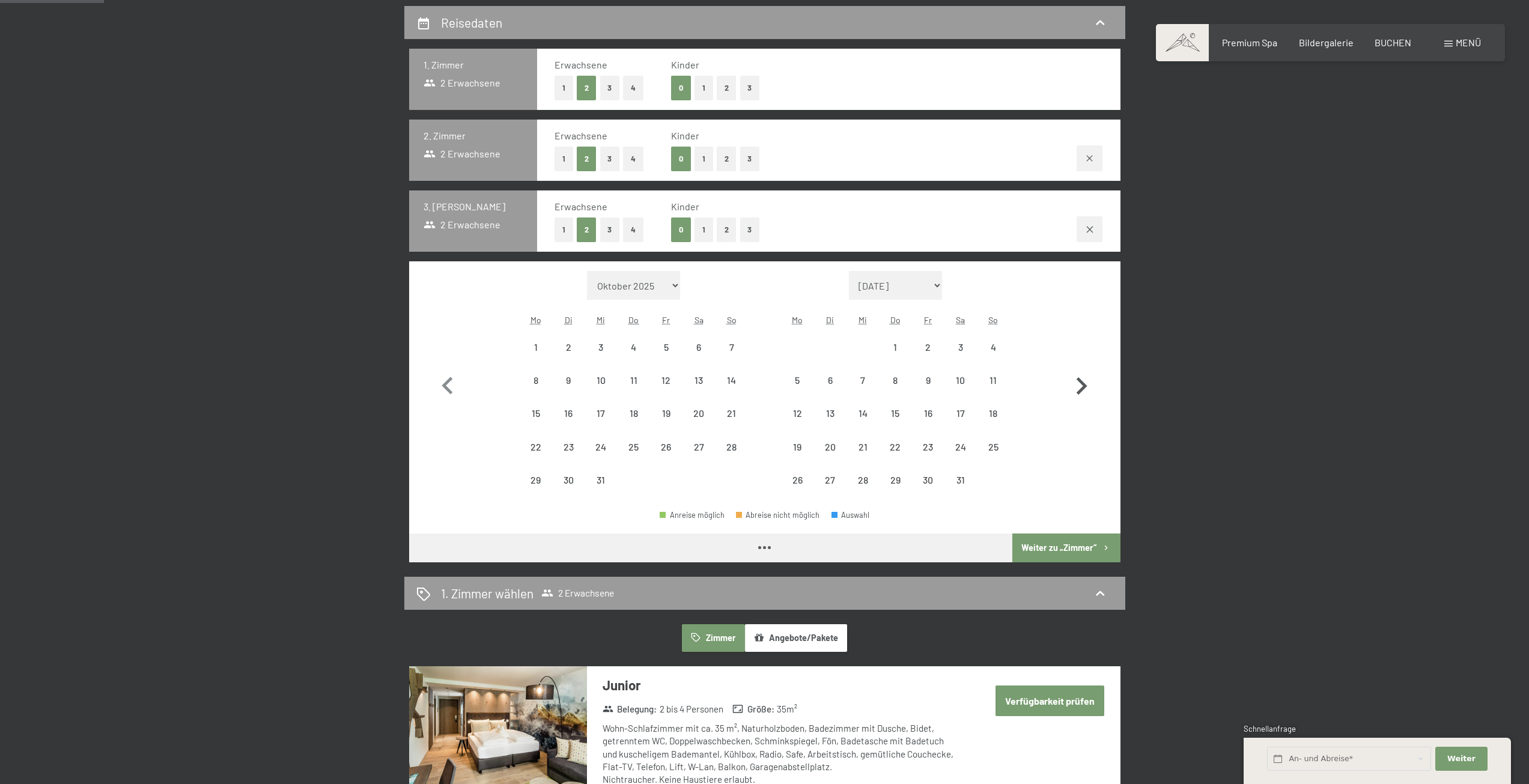
select select "2025-12-01"
select select "2026-01-01"
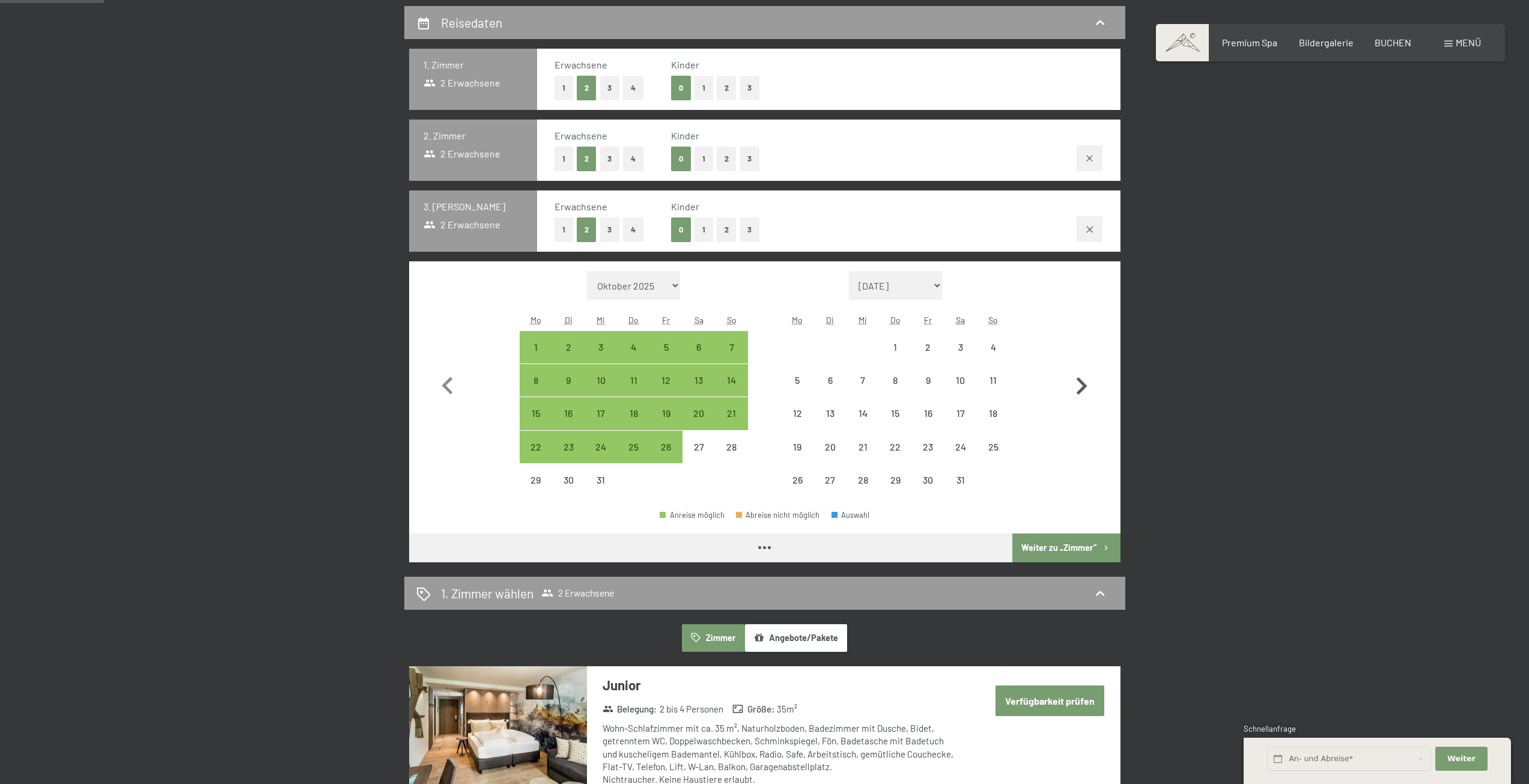
select select "2025-12-01"
select select "2026-01-01"
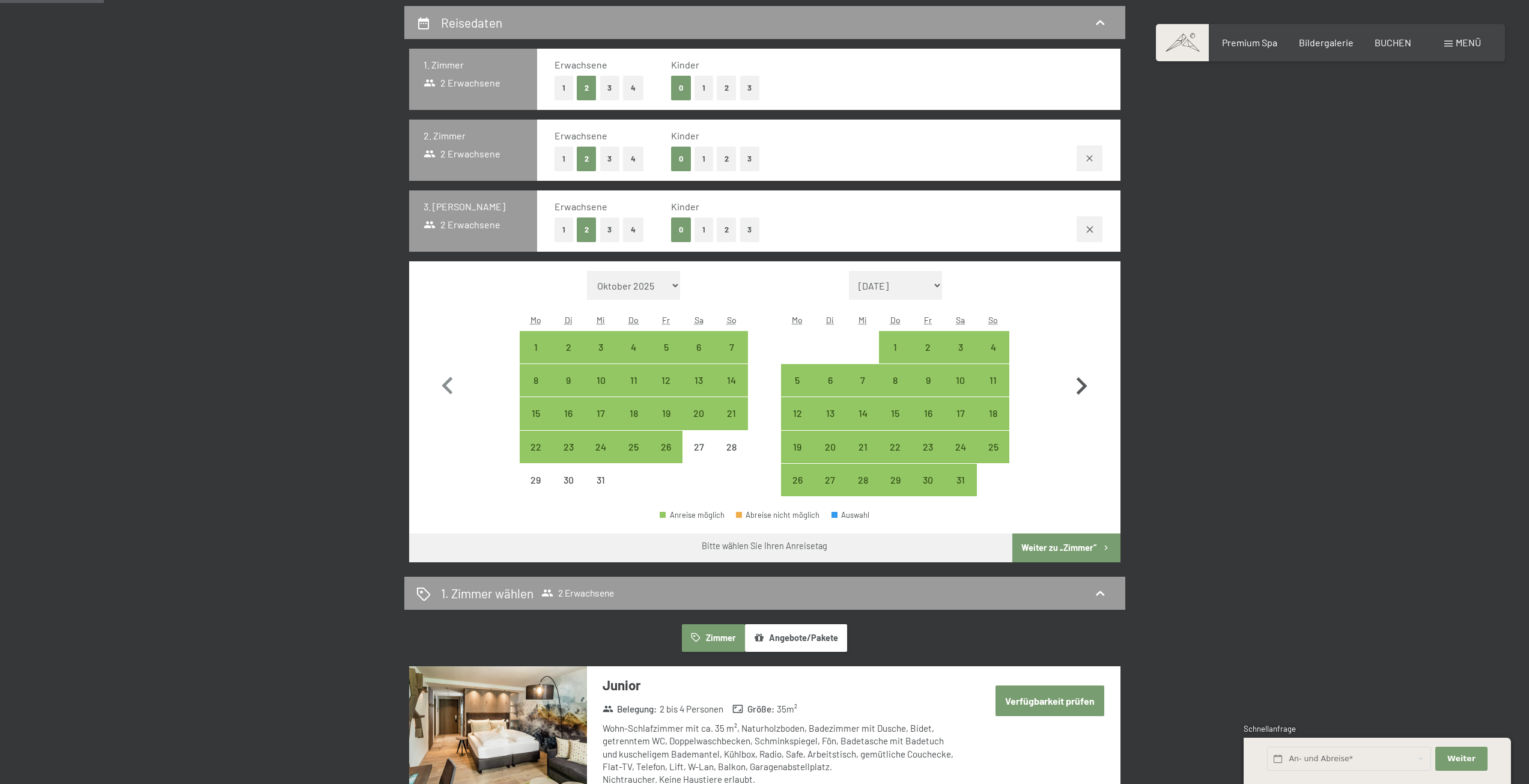
click at [1084, 376] on icon "button" at bounding box center [1082, 386] width 35 height 35
select select "2026-01-01"
select select "2026-02-01"
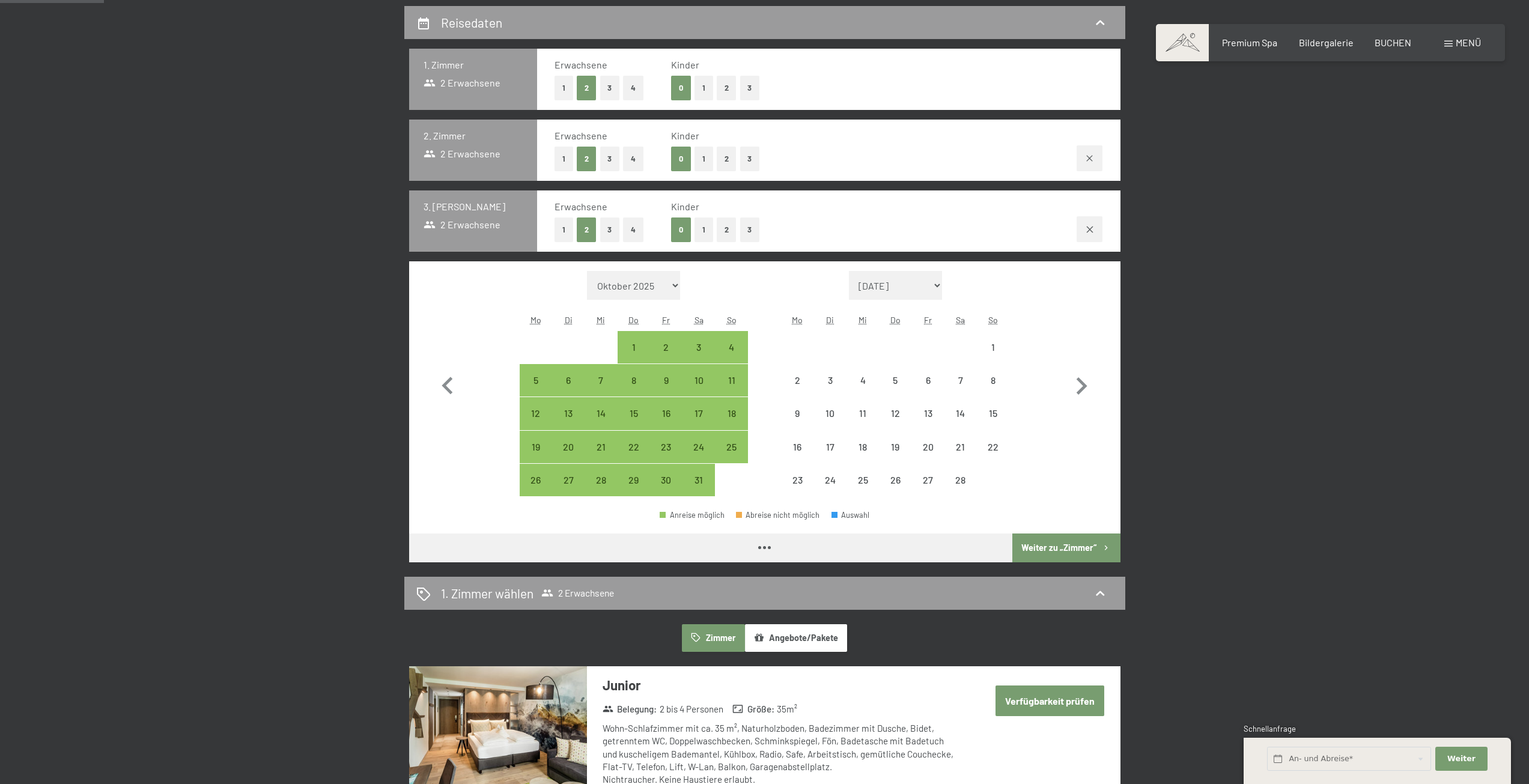
select select "2026-01-01"
select select "2026-02-01"
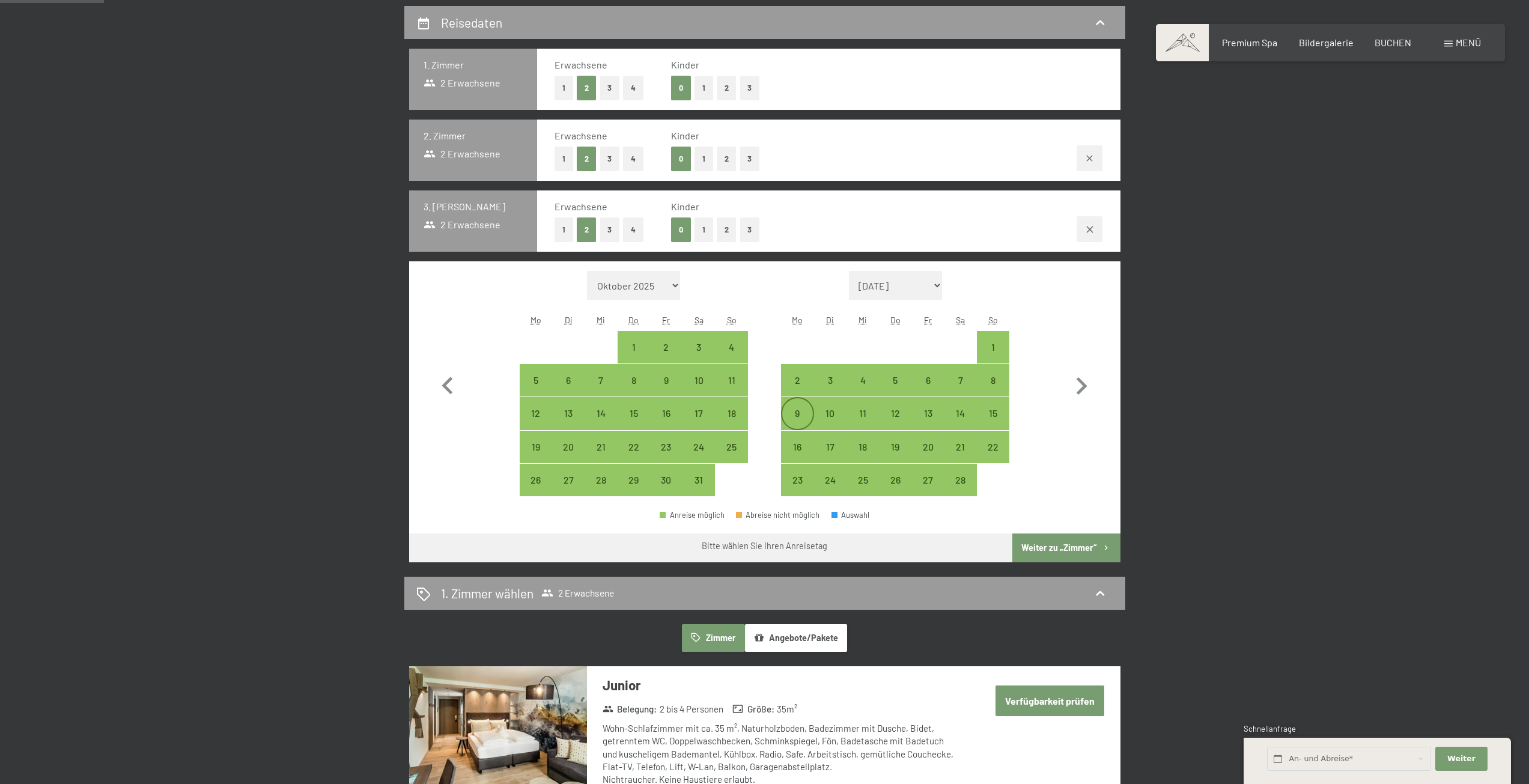
click at [791, 405] on div "9" at bounding box center [797, 413] width 30 height 30
select select "2026-01-01"
select select "2026-02-01"
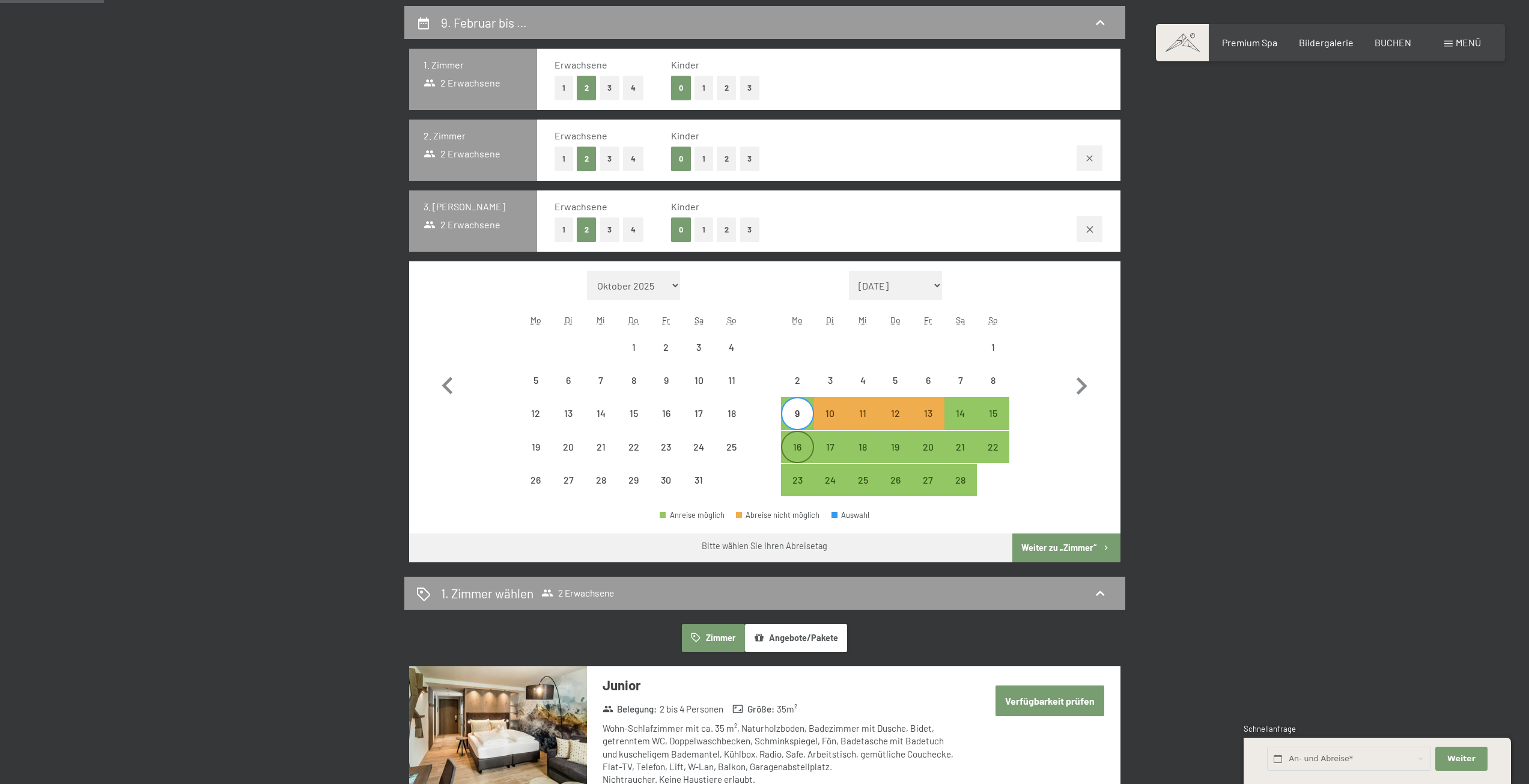
click at [783, 450] on div "16" at bounding box center [797, 457] width 30 height 30
select select "2026-01-01"
select select "2026-02-01"
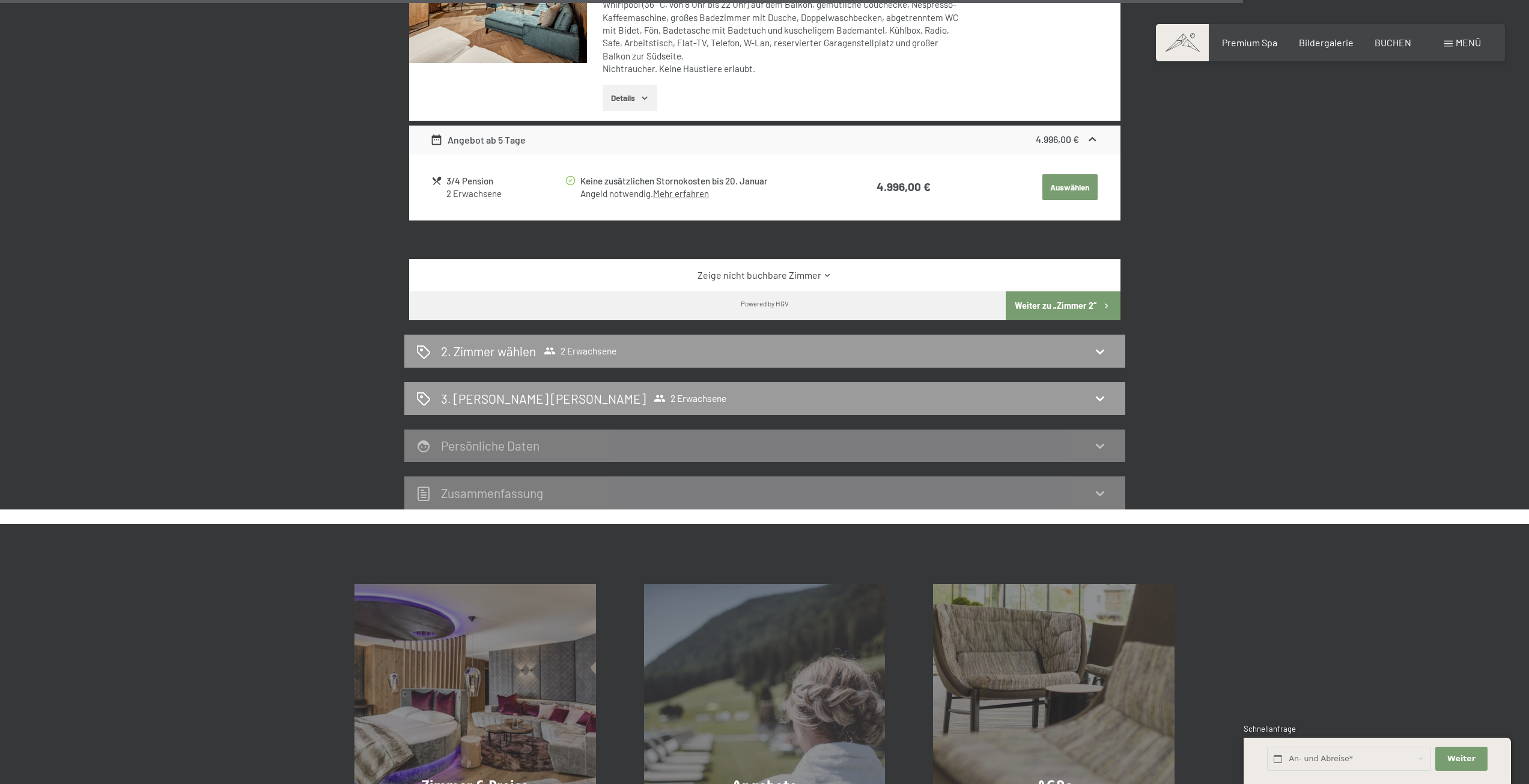
scroll to position [2523, 0]
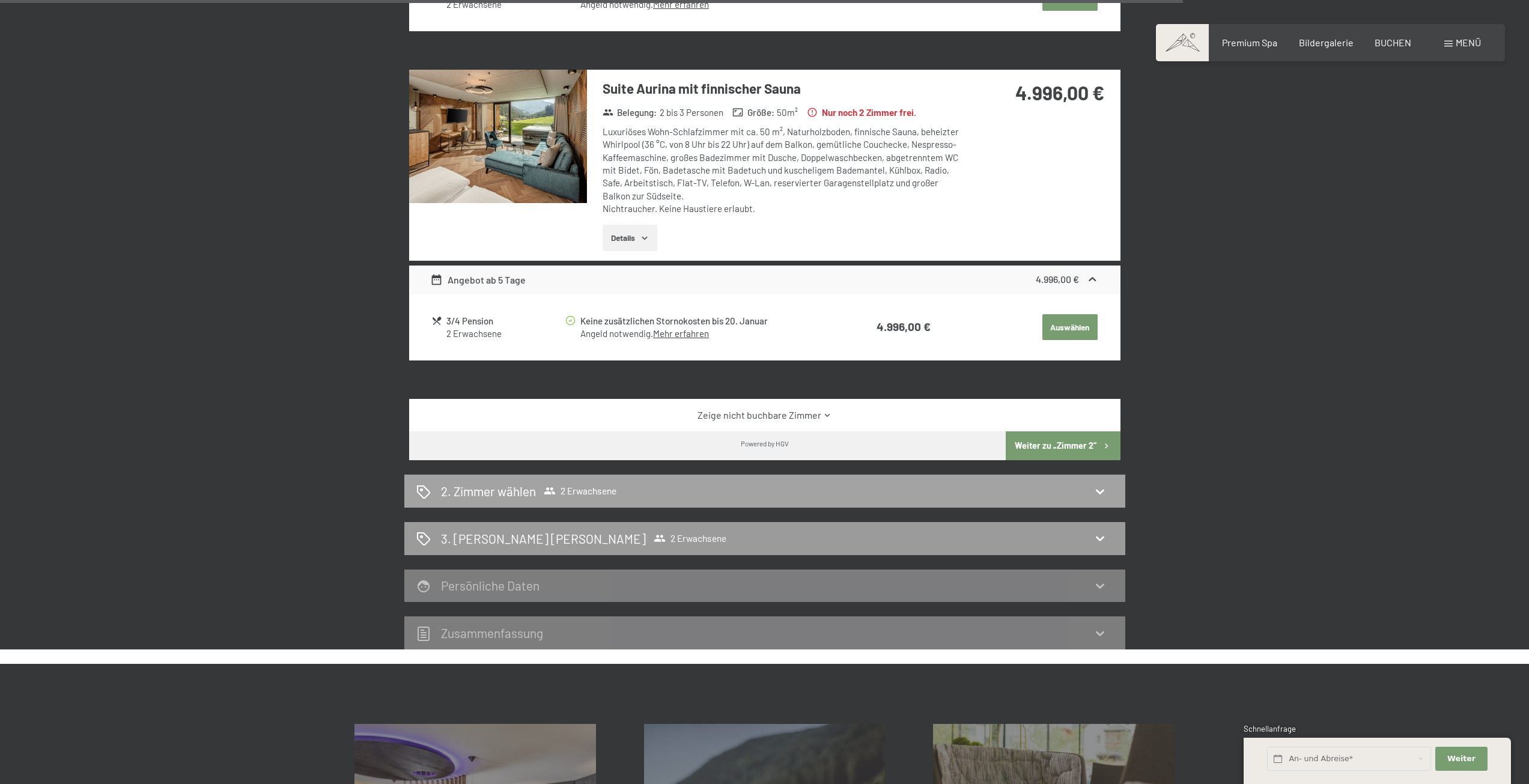
click at [1103, 484] on icon at bounding box center [1101, 491] width 15 height 15
select select "2026-01-01"
select select "2026-02-01"
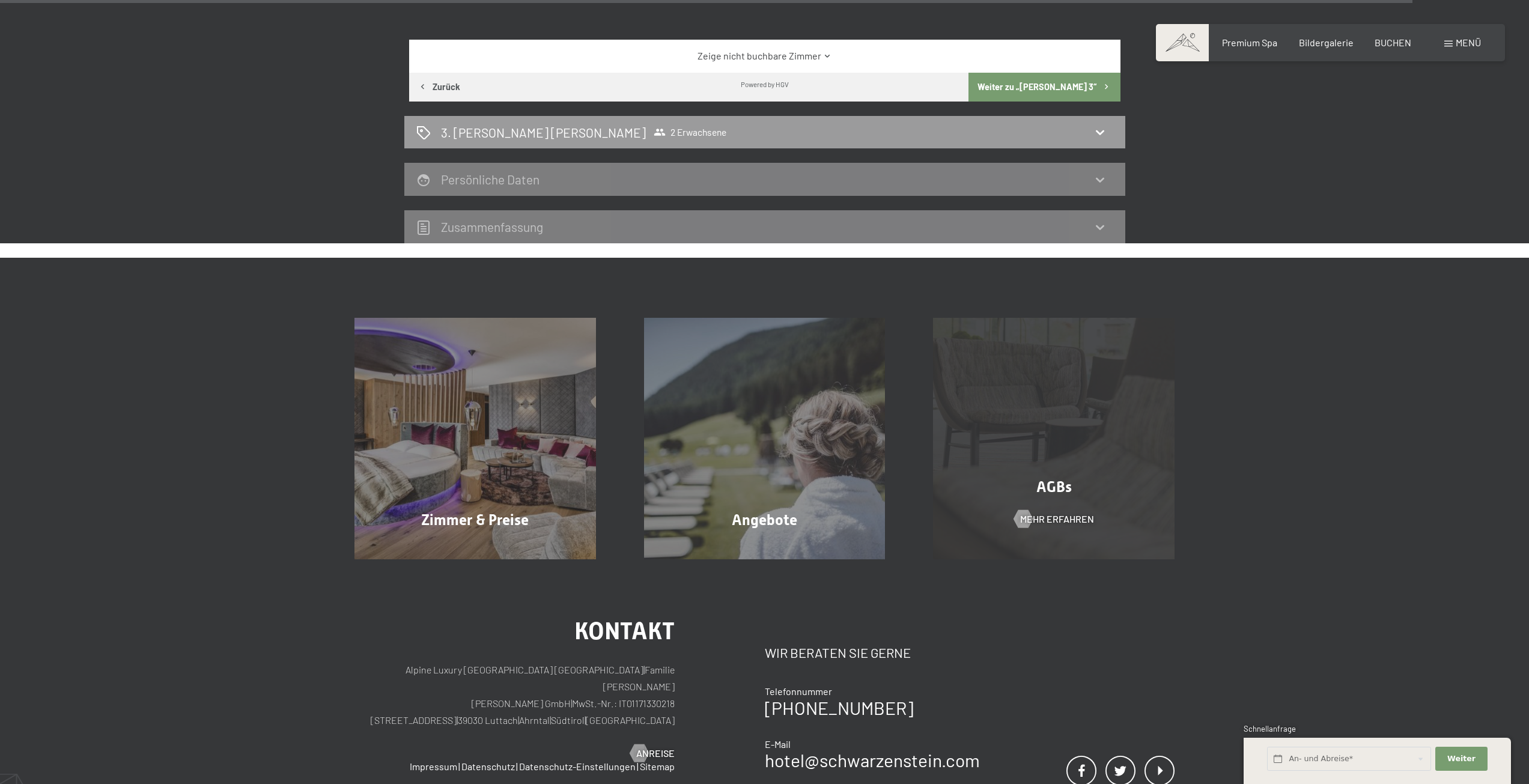
scroll to position [2389, 0]
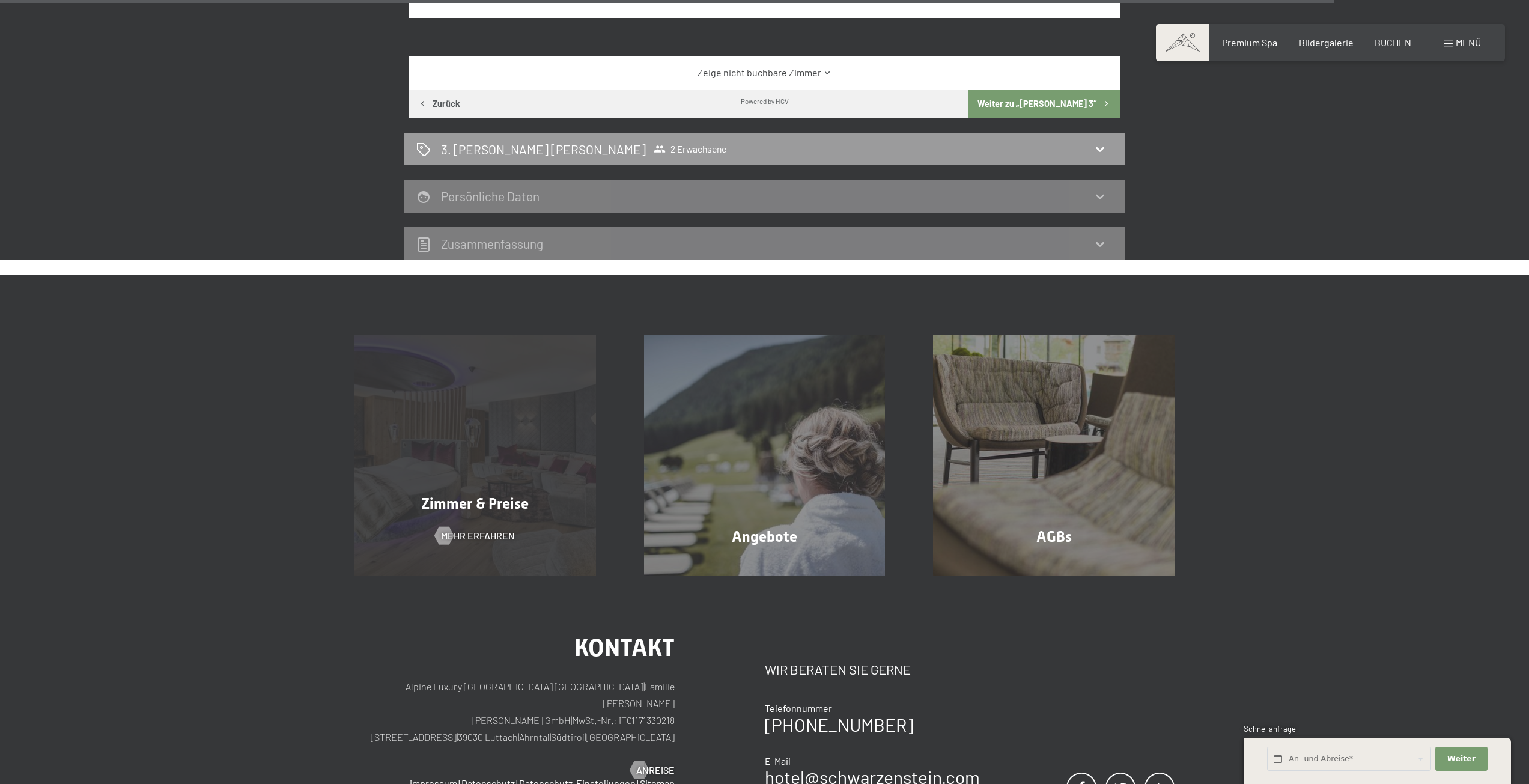
click at [513, 461] on div "Zimmer & Preise Mehr erfahren" at bounding box center [475, 455] width 289 height 242
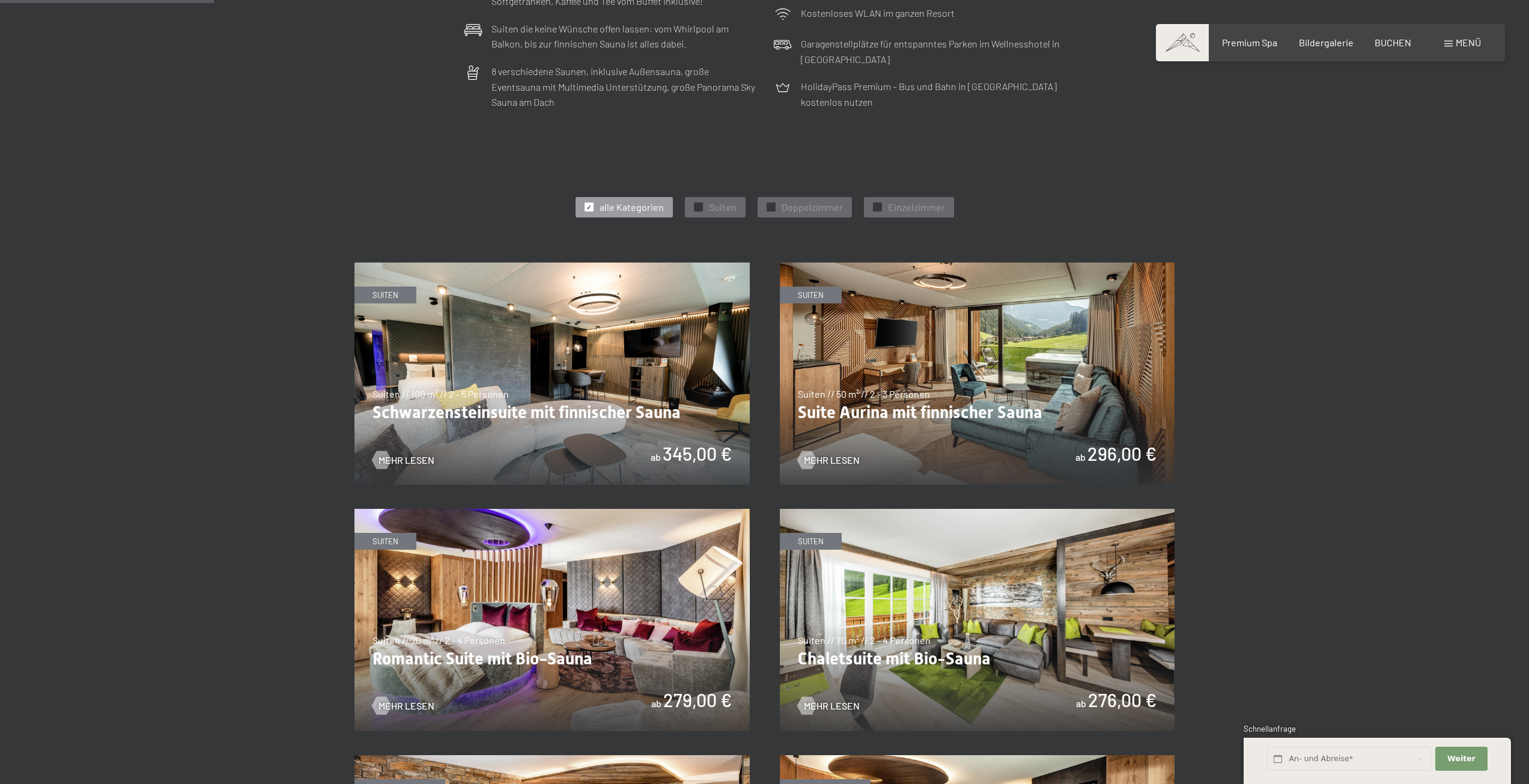
scroll to position [560, 0]
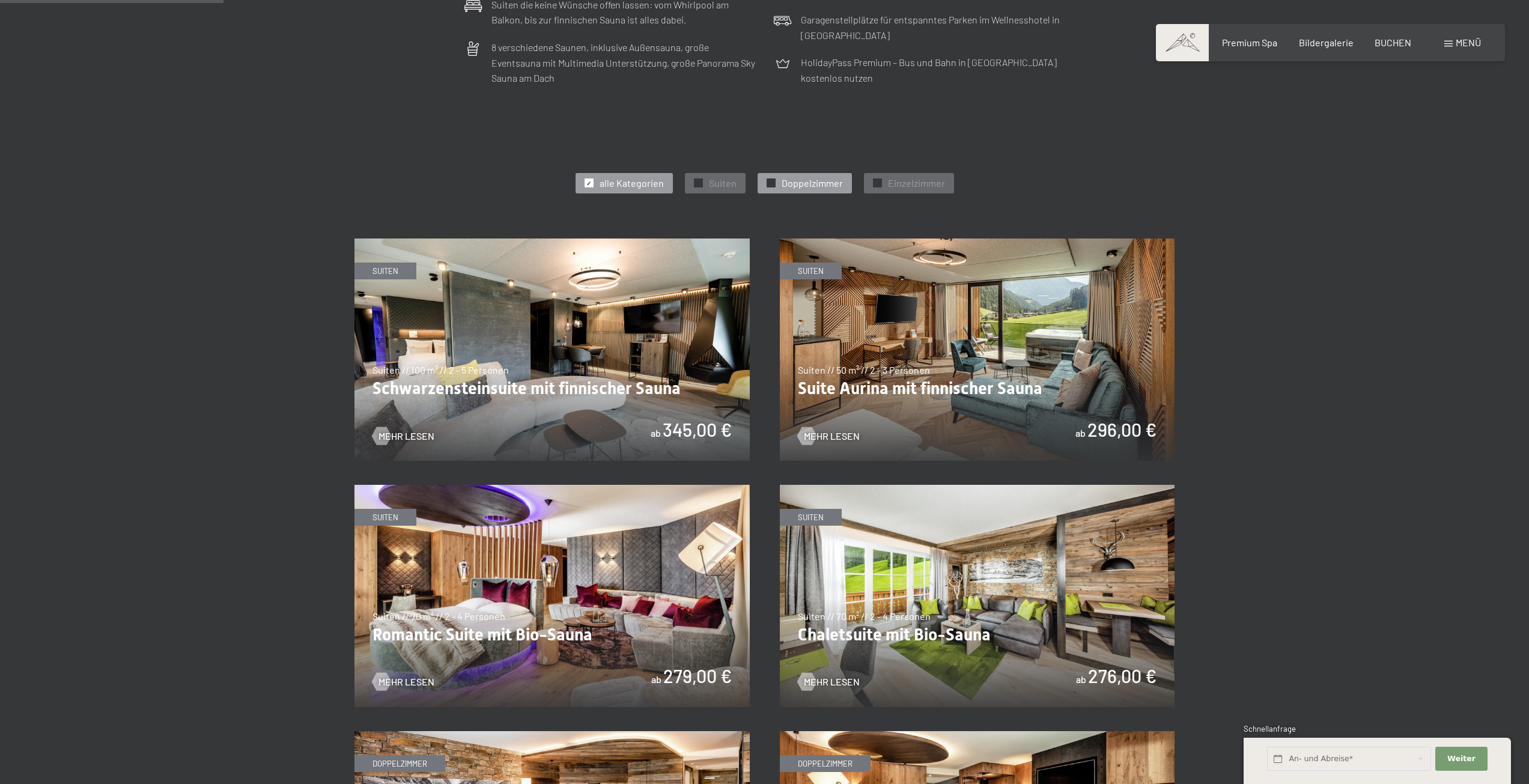
click at [773, 182] on span "✓" at bounding box center [771, 183] width 5 height 8
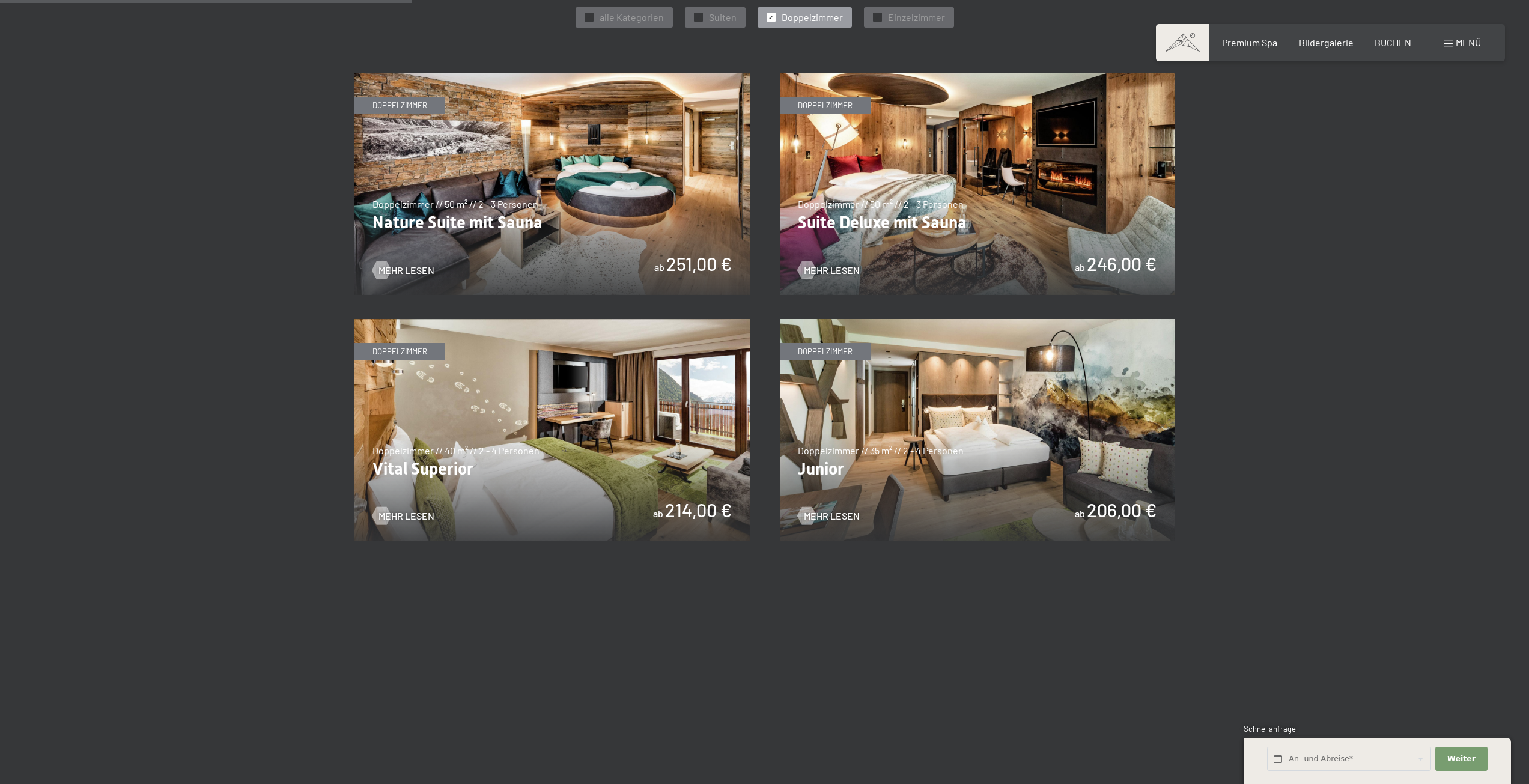
scroll to position [701, 0]
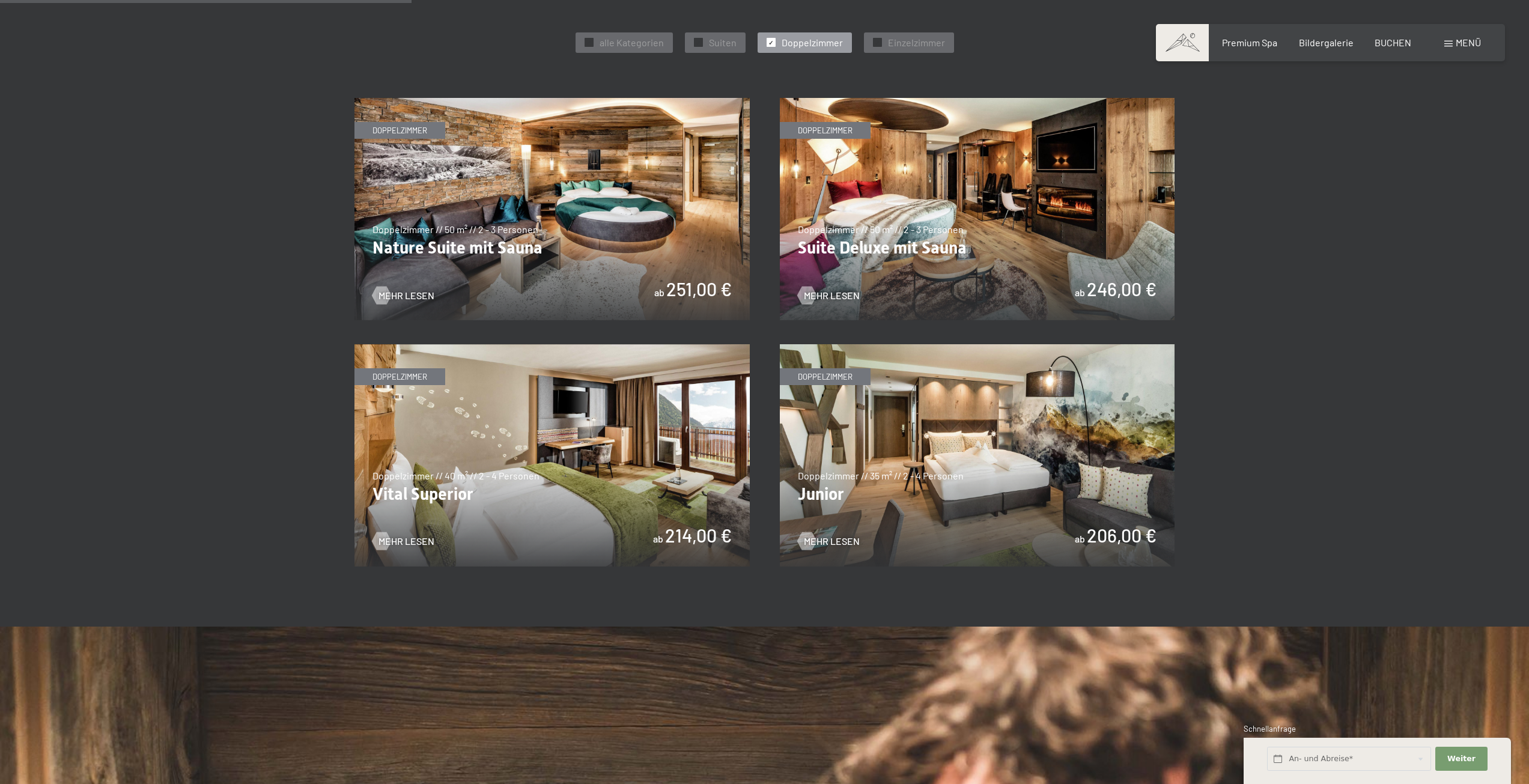
click at [1004, 446] on img at bounding box center [977, 455] width 395 height 222
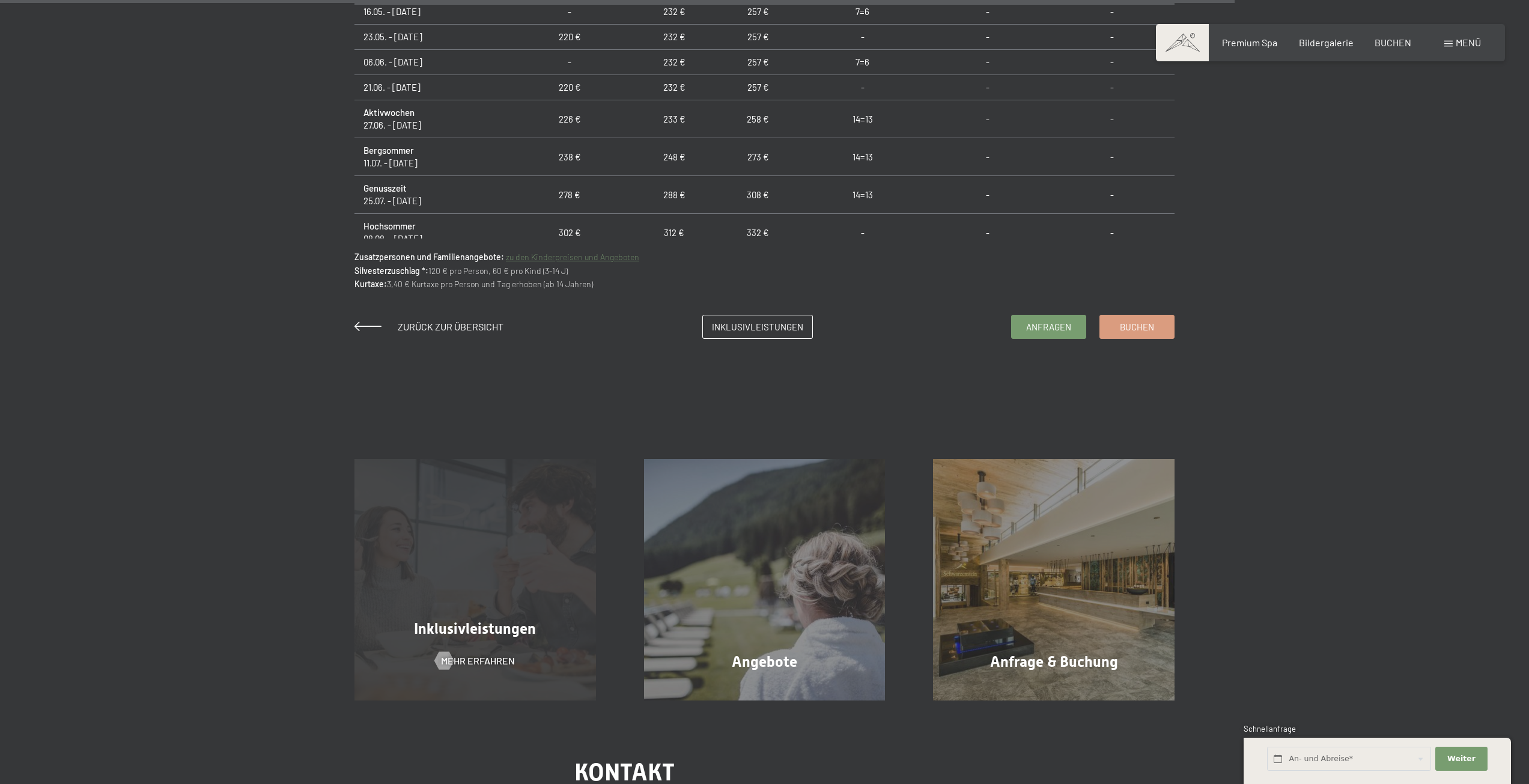
scroll to position [1261, 0]
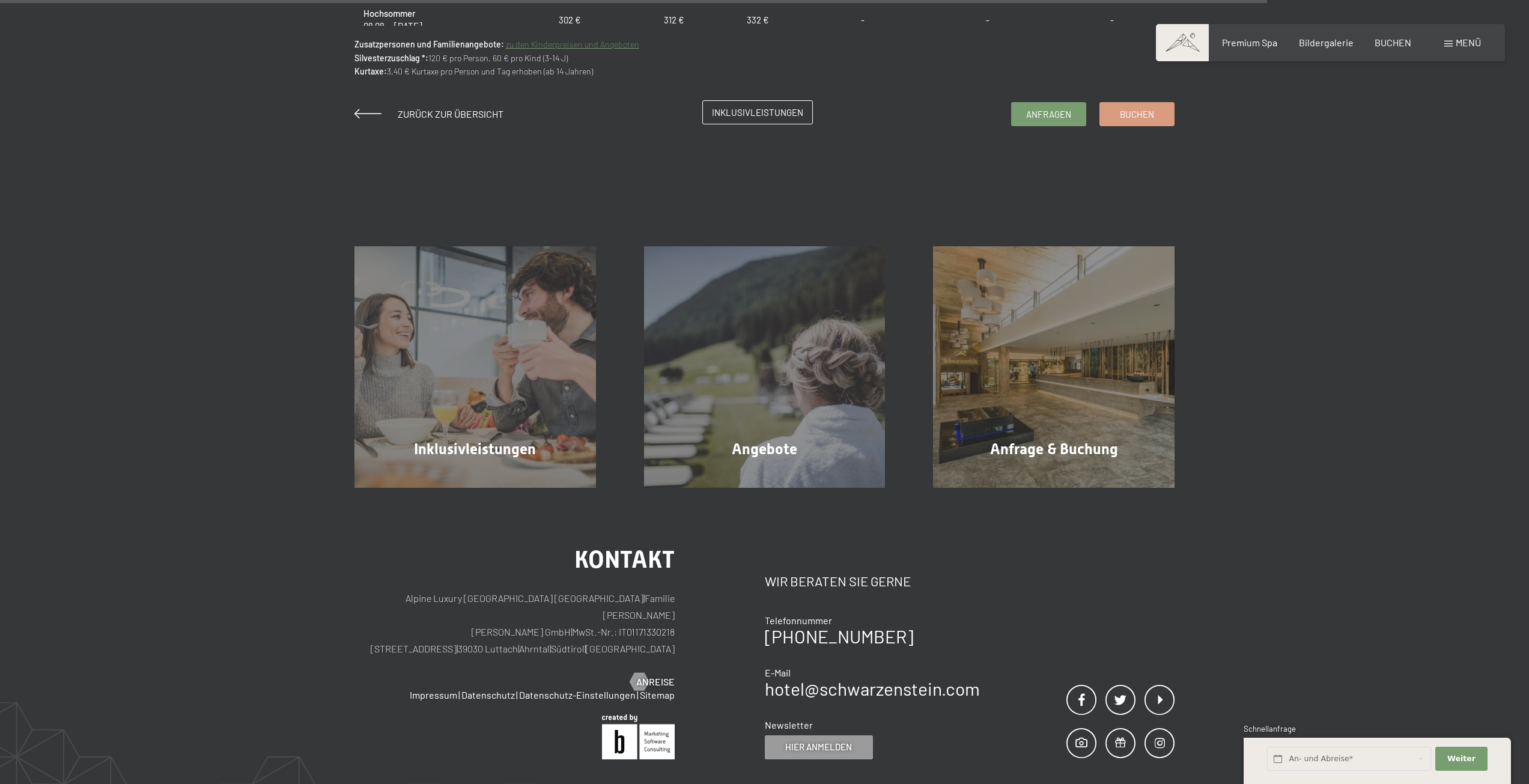
click at [773, 104] on link "Inklusivleistungen" at bounding box center [757, 113] width 109 height 23
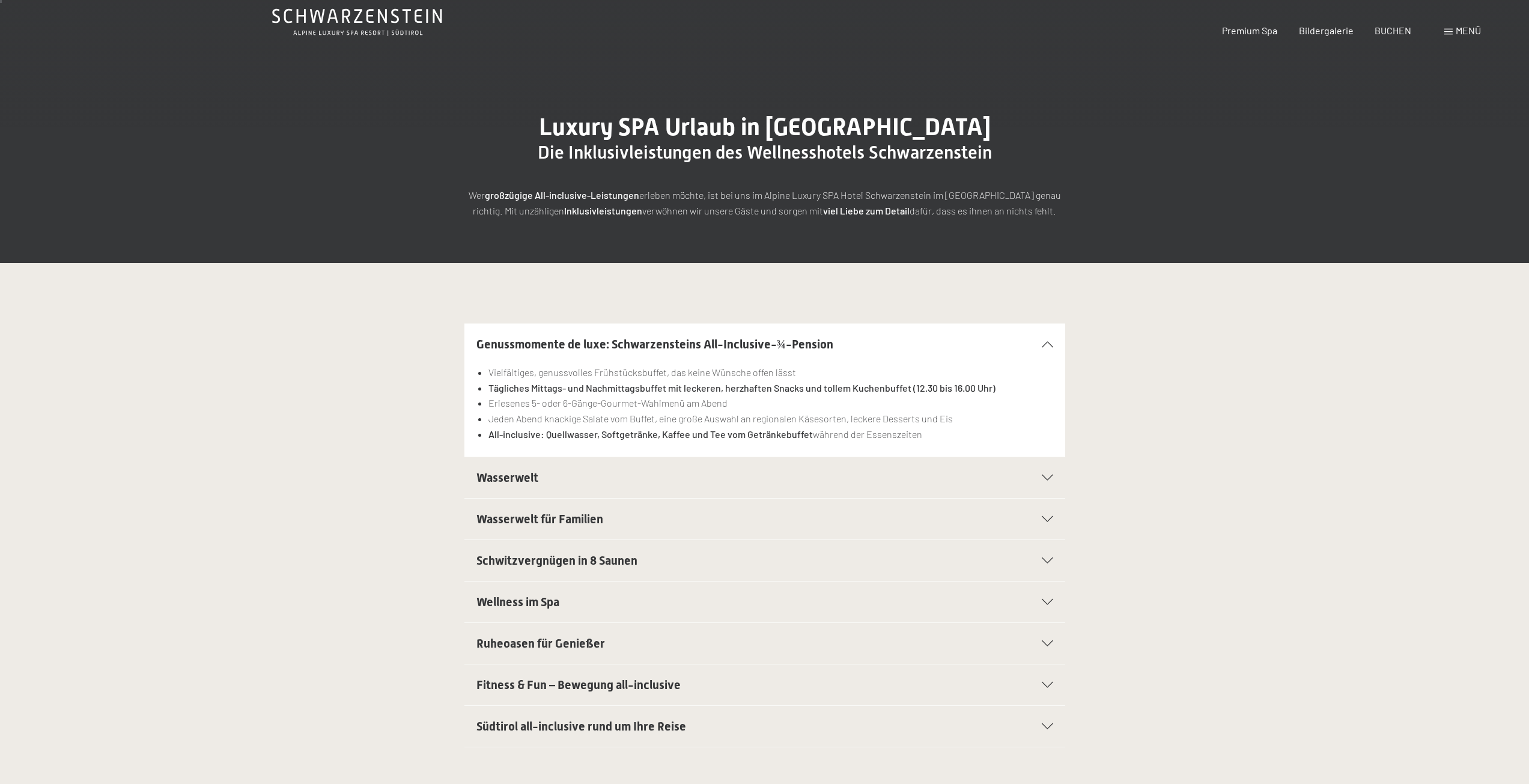
scroll to position [140, 0]
